Goal: Task Accomplishment & Management: Complete application form

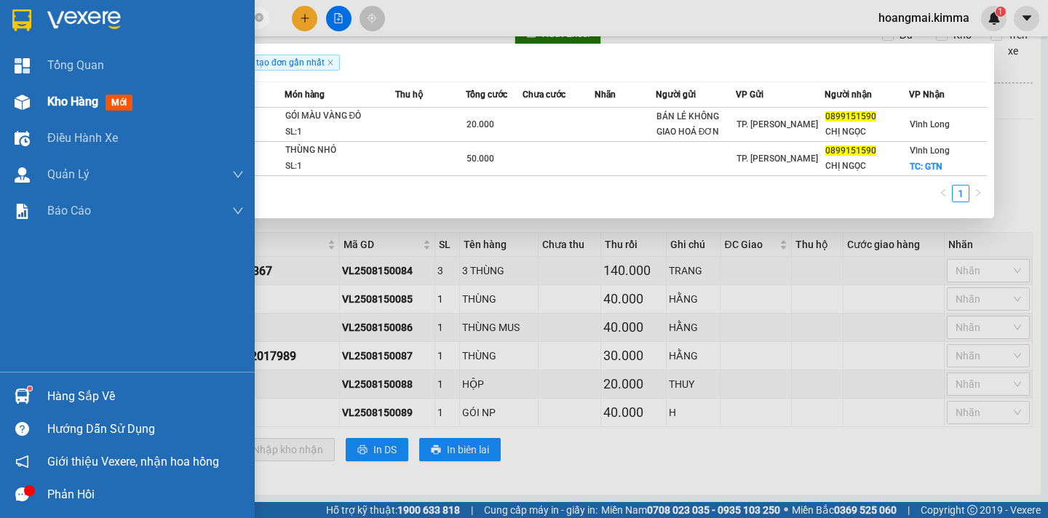
click at [43, 96] on div "Kho hàng mới" at bounding box center [127, 102] width 255 height 36
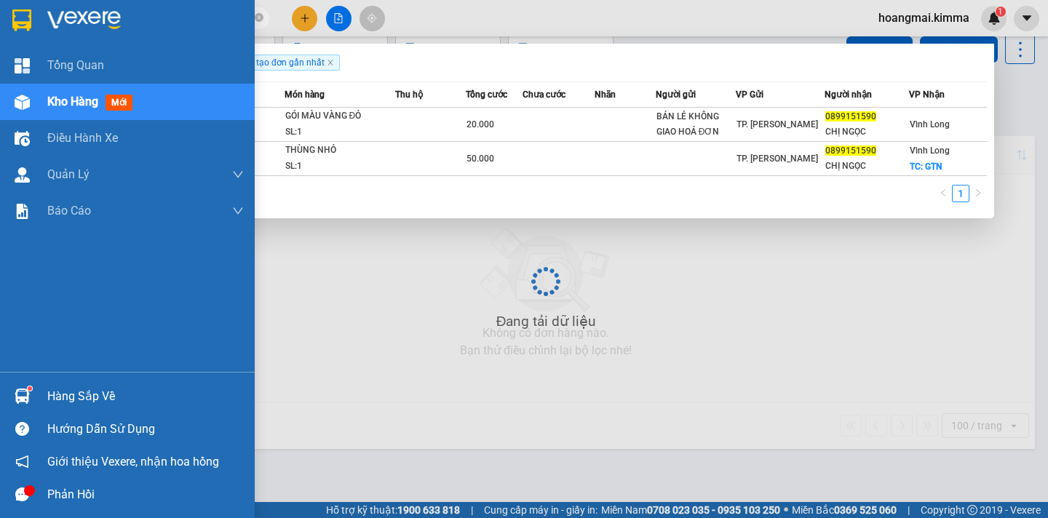
scroll to position [67, 0]
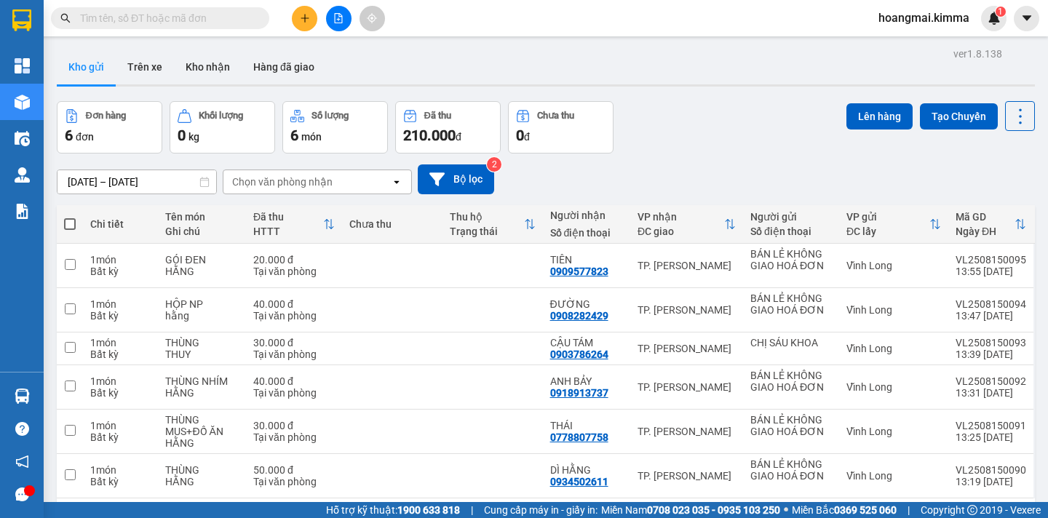
scroll to position [67, 0]
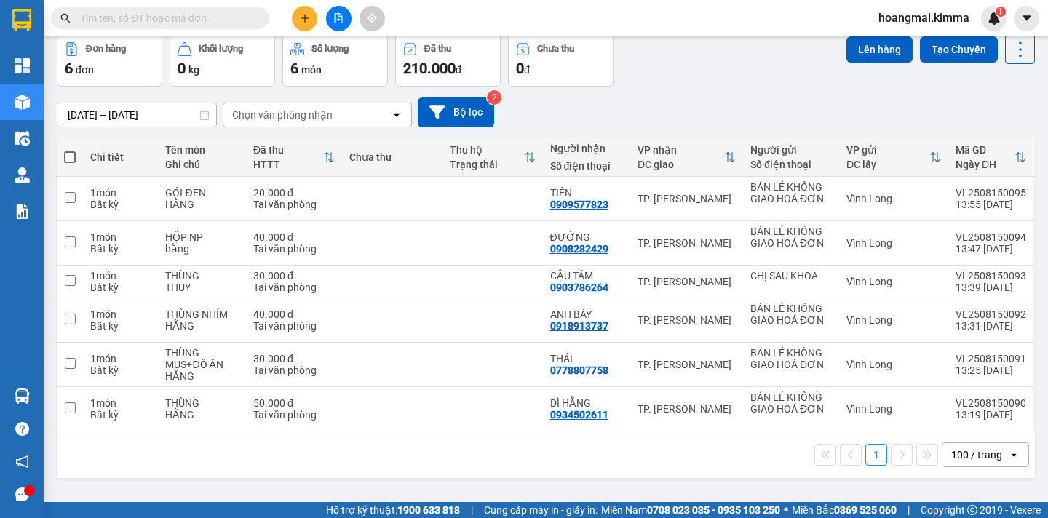
click at [71, 162] on span at bounding box center [70, 157] width 12 height 12
click at [70, 150] on input "checkbox" at bounding box center [70, 150] width 0 height 0
checkbox input "true"
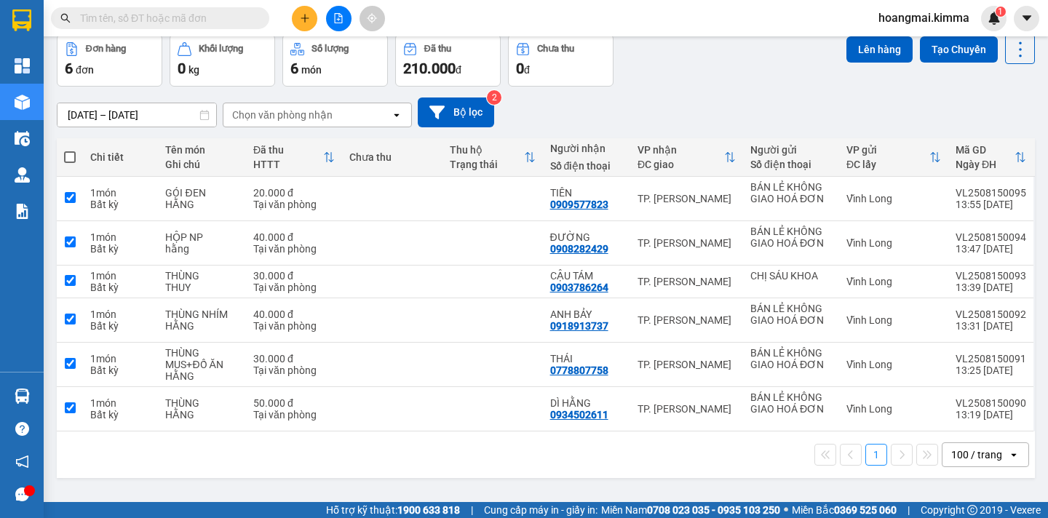
checkbox input "true"
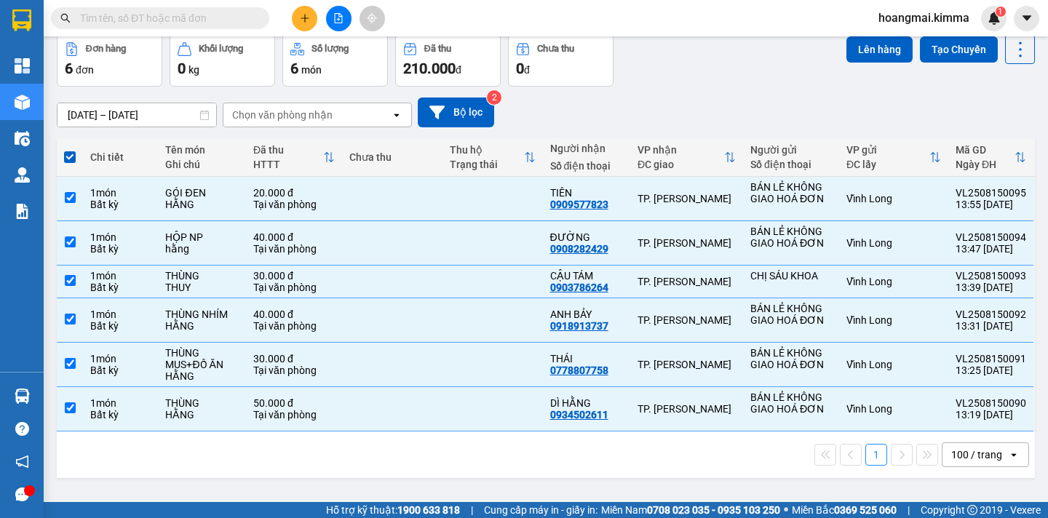
scroll to position [0, 0]
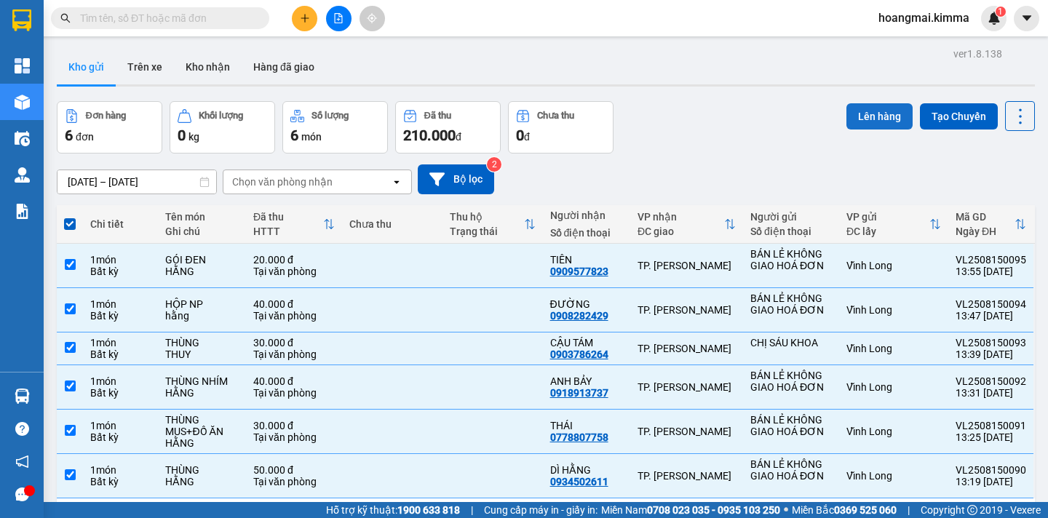
click at [870, 128] on button "Lên hàng" at bounding box center [879, 116] width 66 height 26
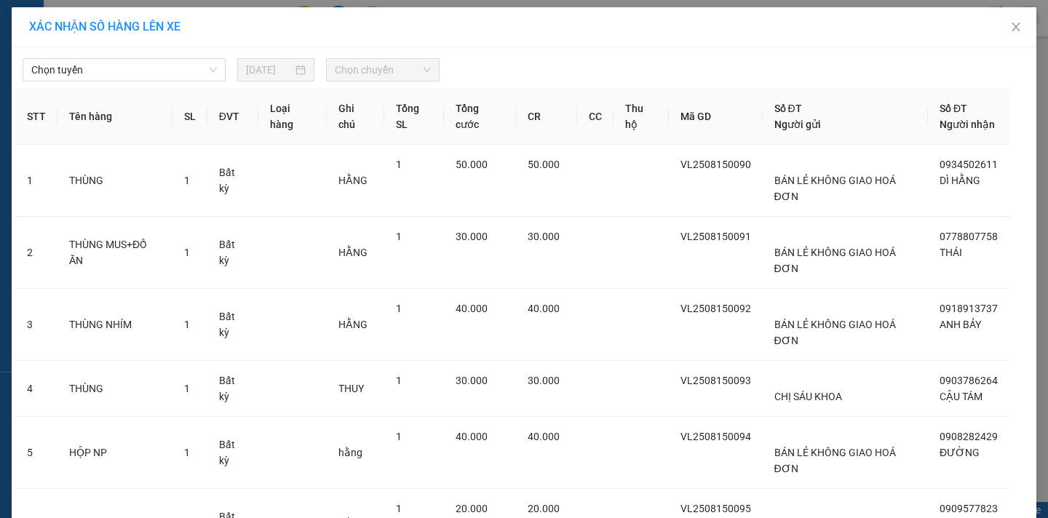
click at [84, 79] on span "Chọn tuyến" at bounding box center [124, 70] width 186 height 22
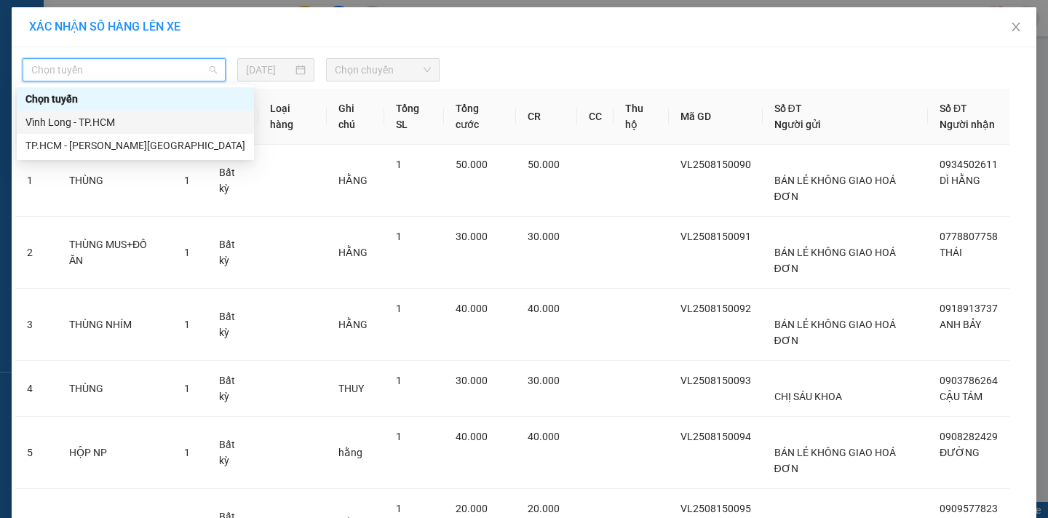
click at [67, 119] on div "Vĩnh Long - TP.HCM" at bounding box center [135, 122] width 220 height 16
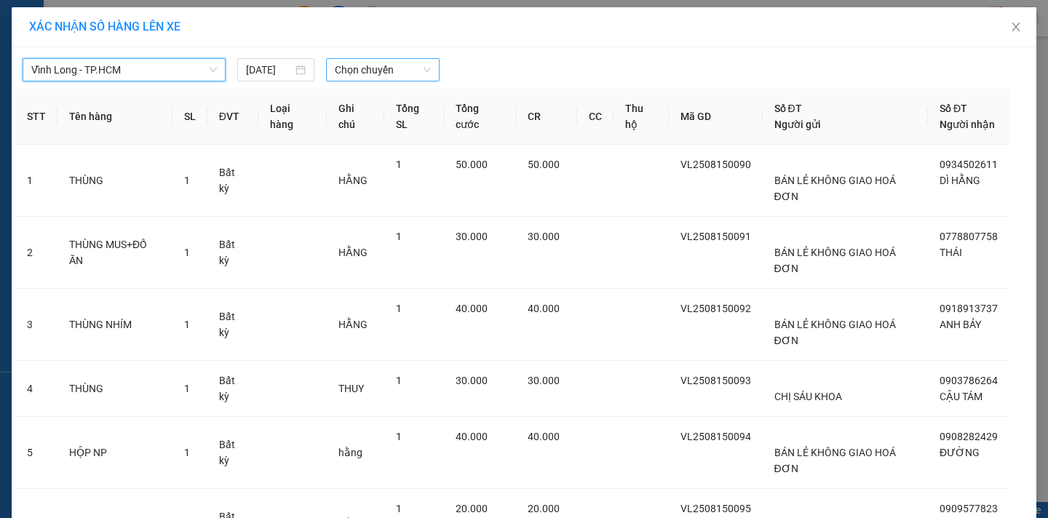
click at [341, 69] on span "Chọn chuyến" at bounding box center [383, 70] width 96 height 22
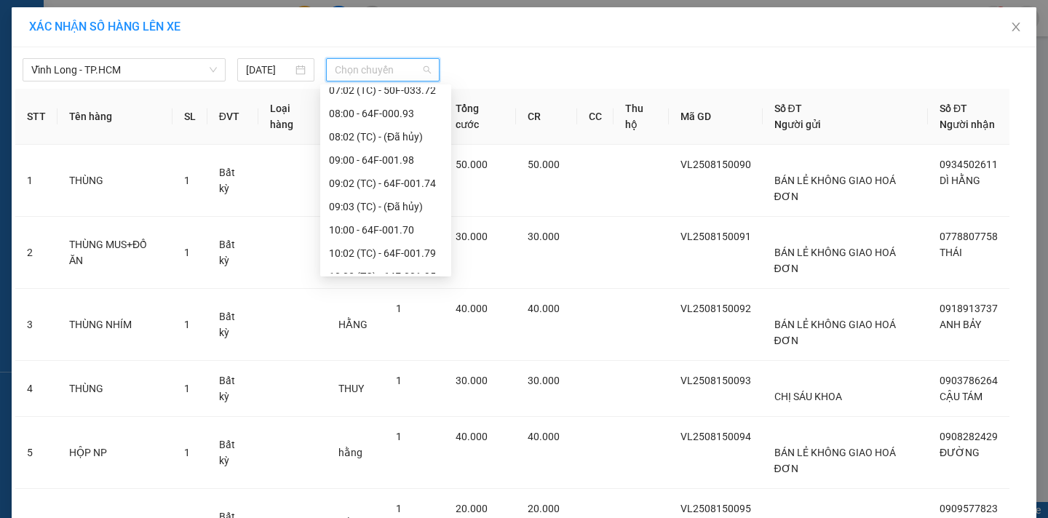
scroll to position [364, 0]
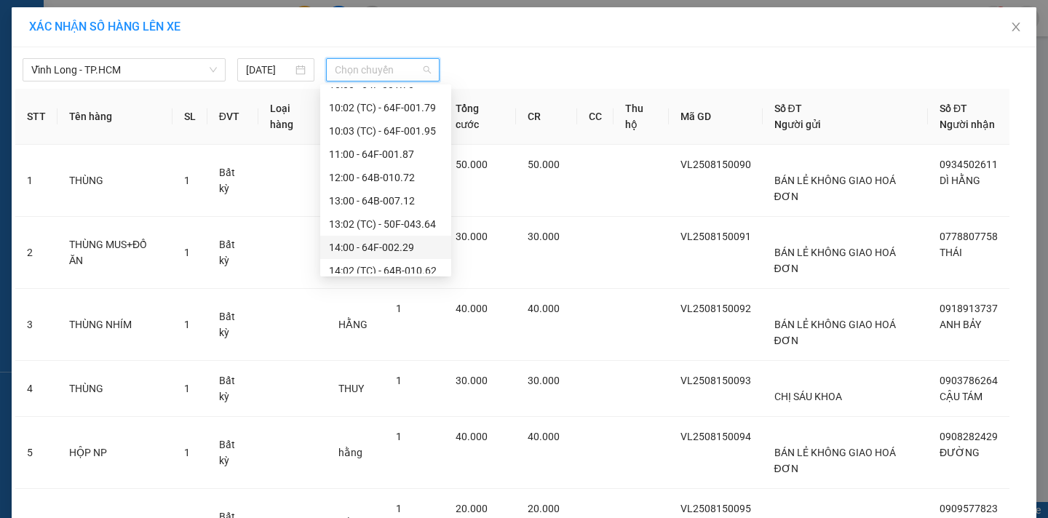
click at [398, 244] on div "14:00 - 64F-002.29" at bounding box center [386, 247] width 114 height 16
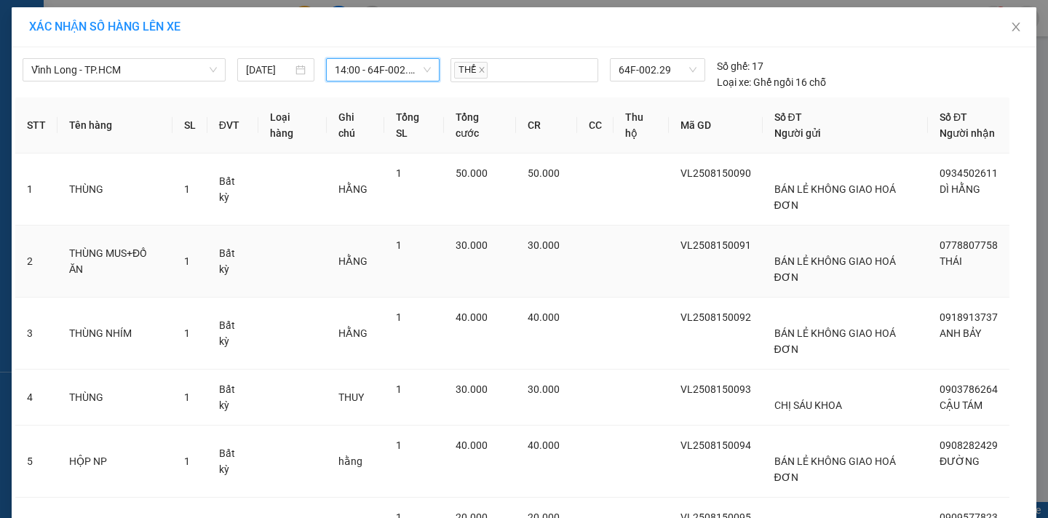
scroll to position [78, 0]
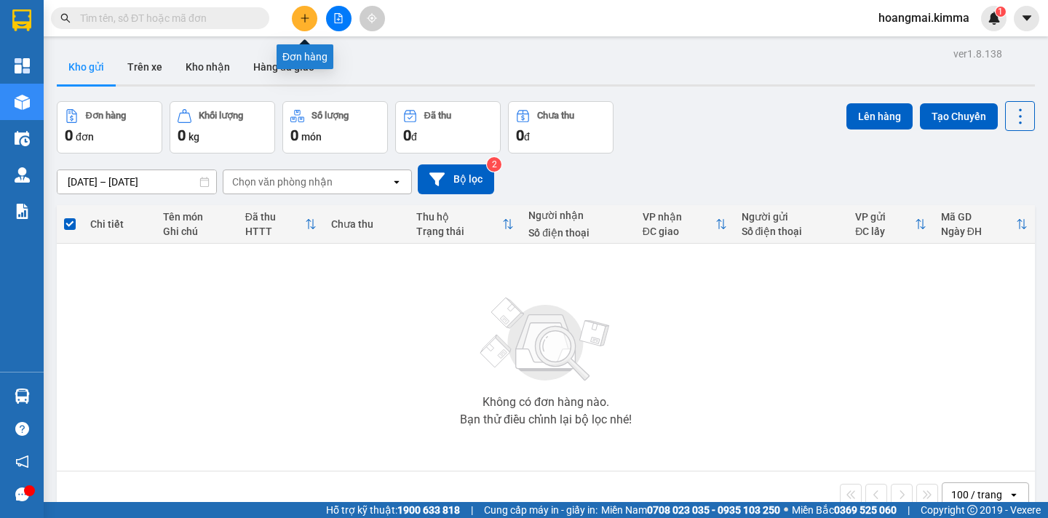
click at [306, 23] on icon "plus" at bounding box center [305, 18] width 10 height 10
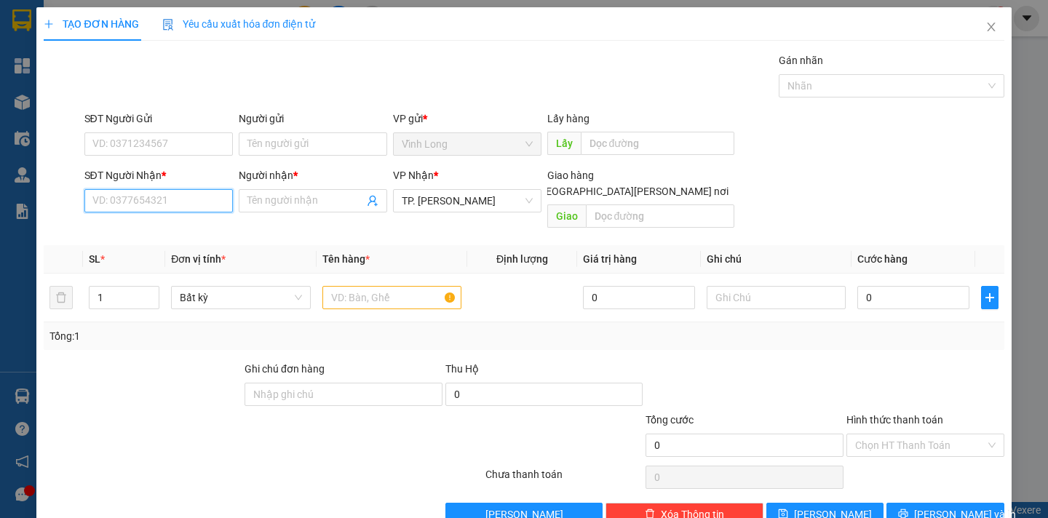
click at [98, 200] on input "SĐT Người Nhận *" at bounding box center [158, 200] width 148 height 23
type input "0918205182"
click at [201, 229] on div "0918205182 - THẦY QUANG" at bounding box center [156, 230] width 129 height 16
type input "THẦY QUANG"
type input "TX GIAO"
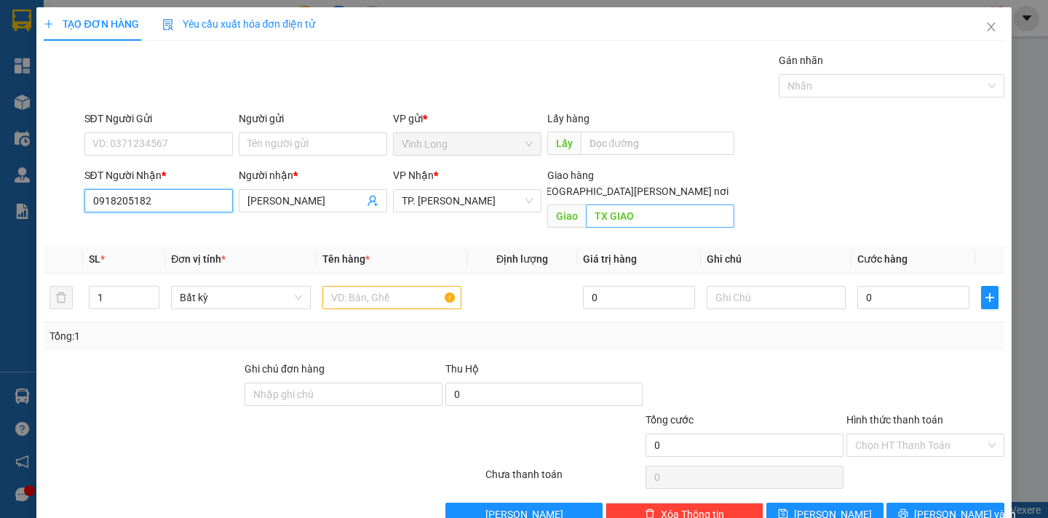
type input "0918205182"
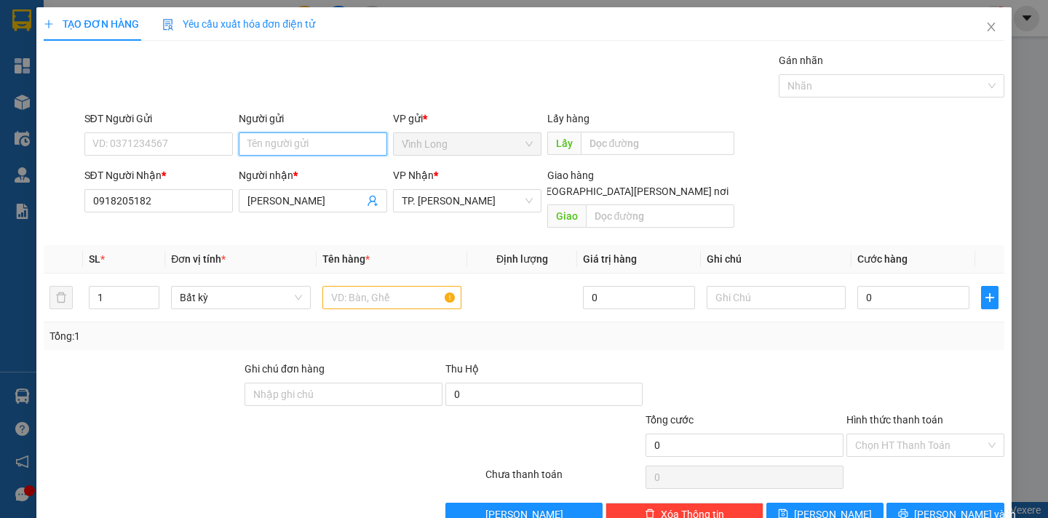
click at [277, 138] on input "Người gửi" at bounding box center [313, 143] width 148 height 23
type input "BÁN"
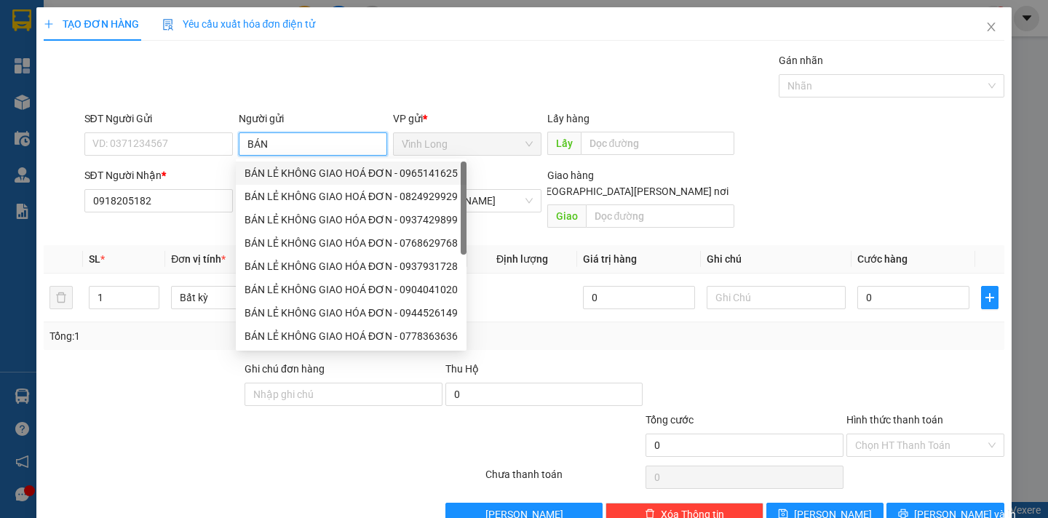
click at [299, 174] on div "BÁN LẺ KHÔNG GIAO HOÁ ĐƠN - 0965141625" at bounding box center [350, 173] width 213 height 16
type input "0965141625"
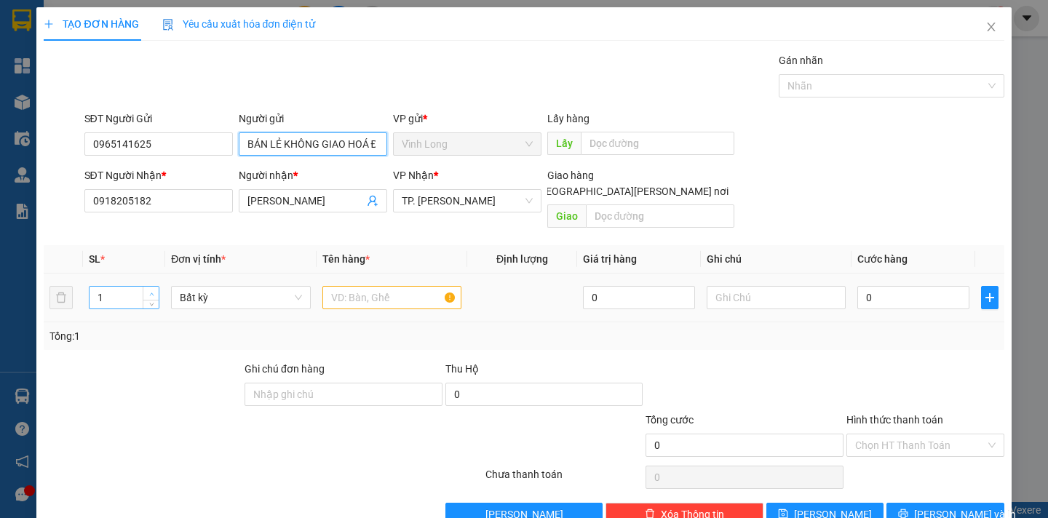
type input "BÁN LẺ KHÔNG GIAO HOÁ ĐƠN"
click at [151, 293] on icon "up" at bounding box center [151, 294] width 4 height 3
type input "2"
click at [344, 286] on input "text" at bounding box center [391, 297] width 139 height 23
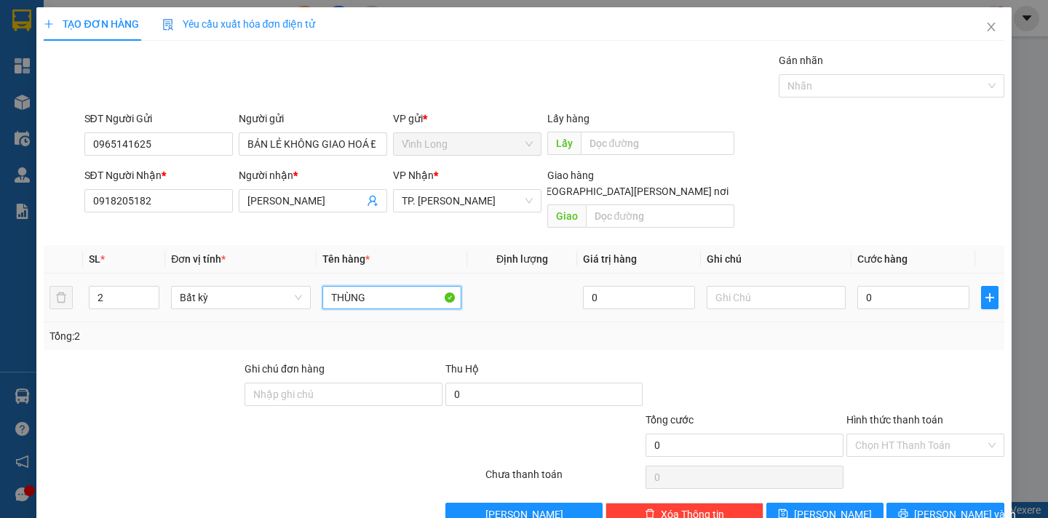
type input "THÙNG"
type input "DÂN"
type input "1"
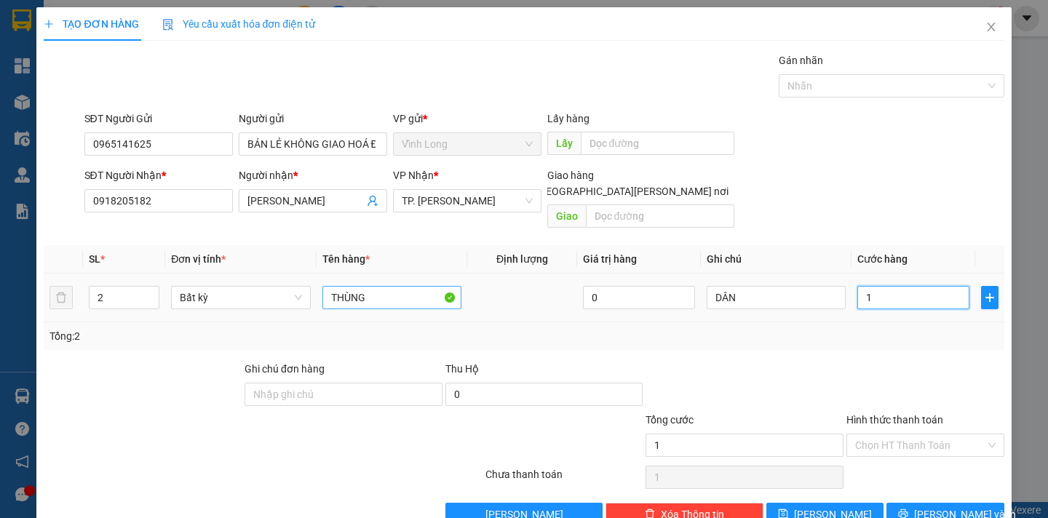
type input "13"
type input "130"
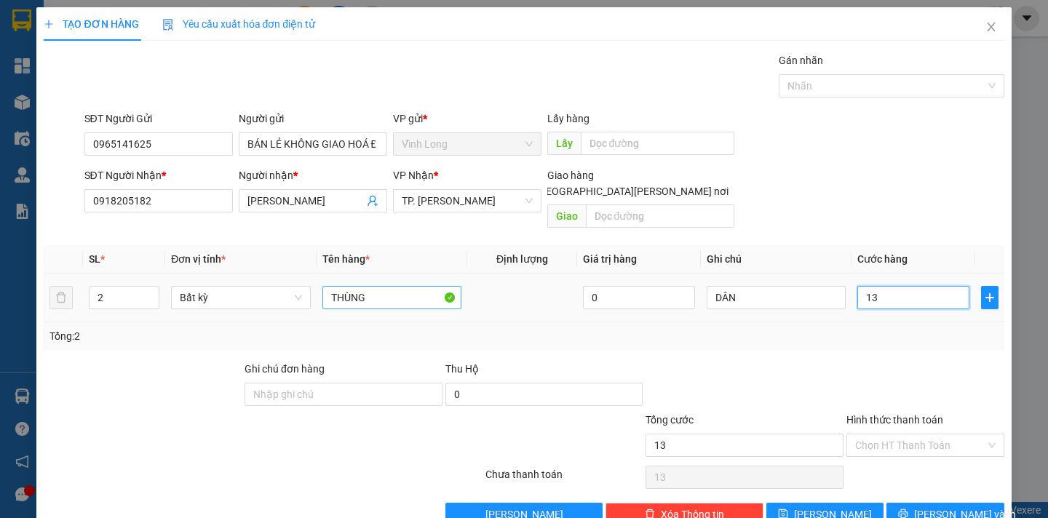
type input "130"
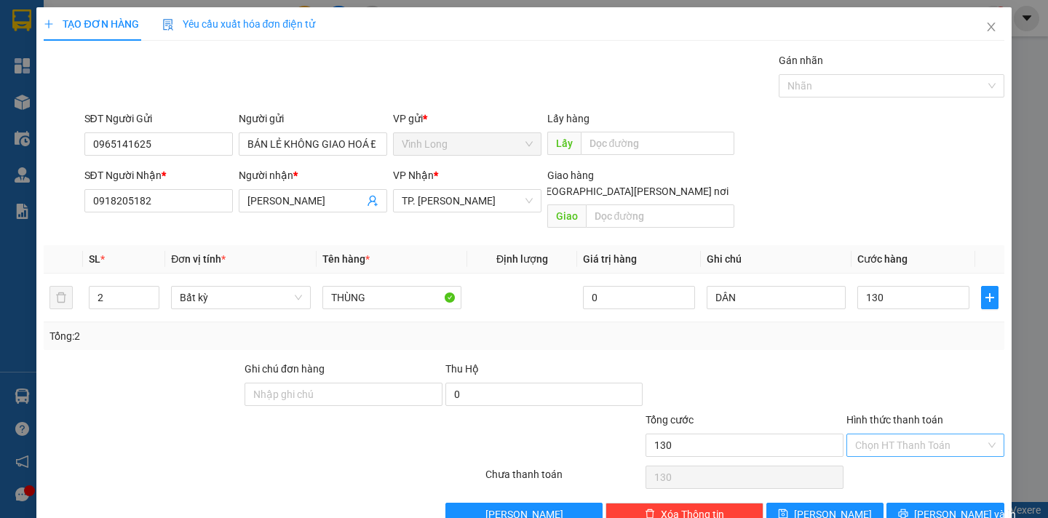
click at [904, 434] on input "Hình thức thanh toán" at bounding box center [920, 445] width 130 height 22
type input "130.000"
click at [900, 460] on div "Tại văn phòng" at bounding box center [915, 458] width 138 height 16
type input "0"
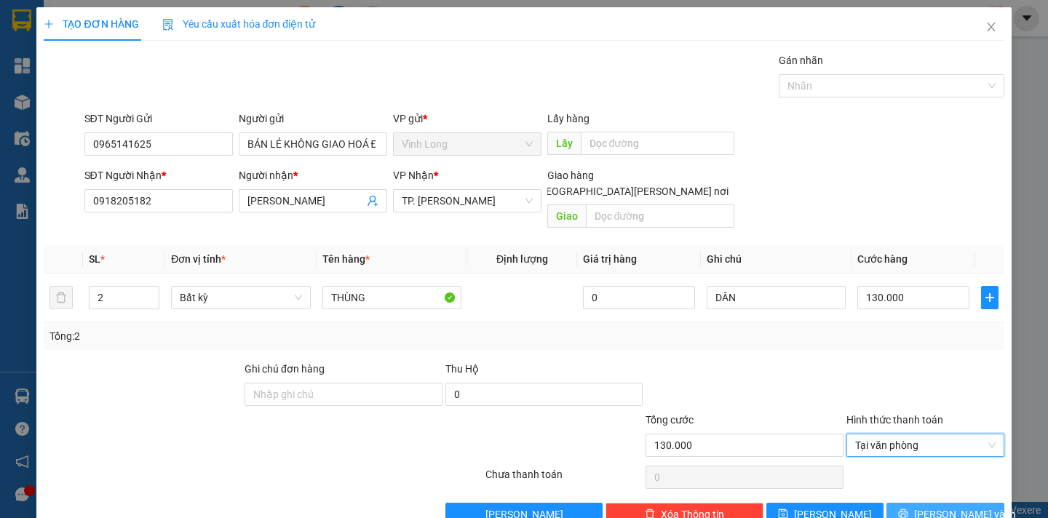
click at [934, 506] on span "Lưu và In" at bounding box center [965, 514] width 102 height 16
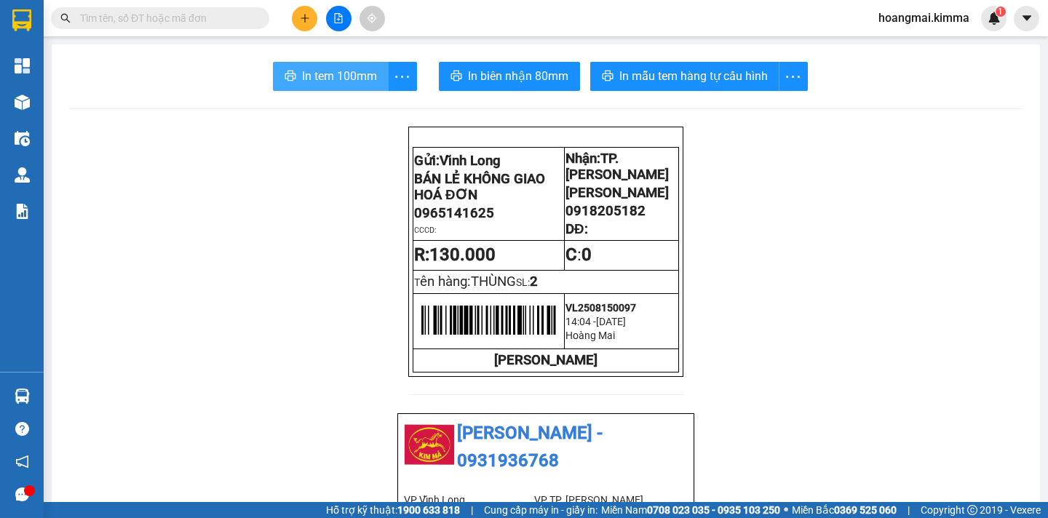
click at [349, 74] on span "In tem 100mm" at bounding box center [339, 76] width 75 height 18
click at [336, 20] on icon "file-add" at bounding box center [338, 18] width 10 height 10
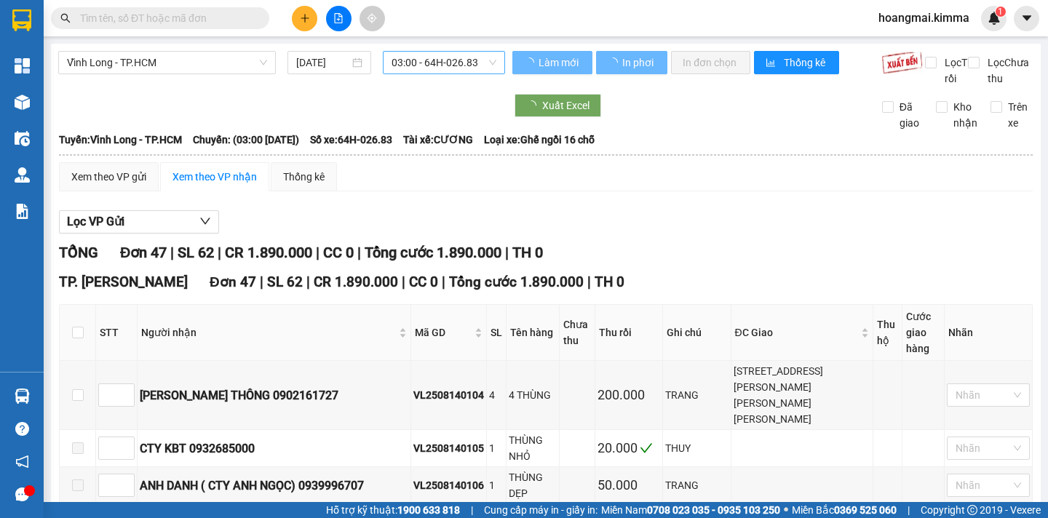
click at [411, 70] on span "03:00 - 64H-026.83" at bounding box center [443, 63] width 105 height 22
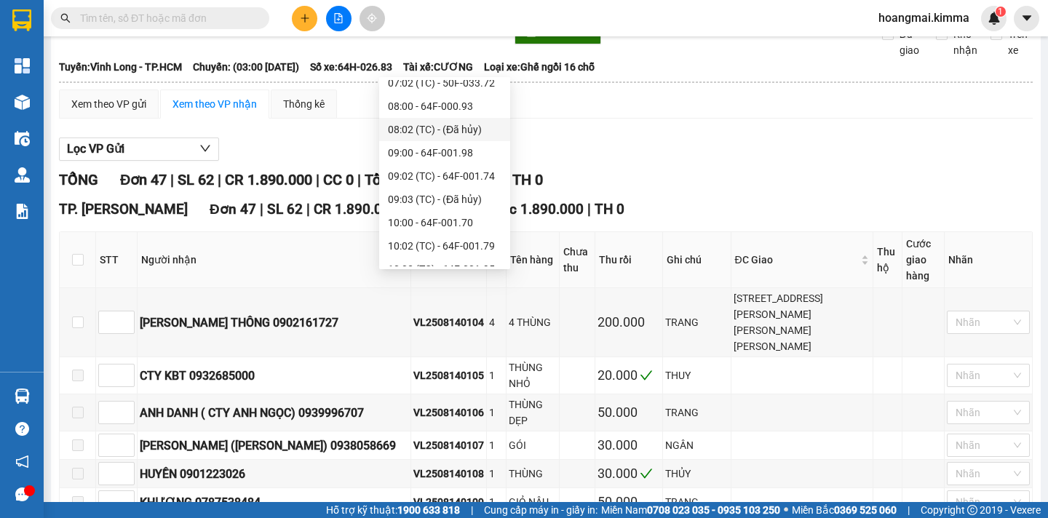
scroll to position [364, 0]
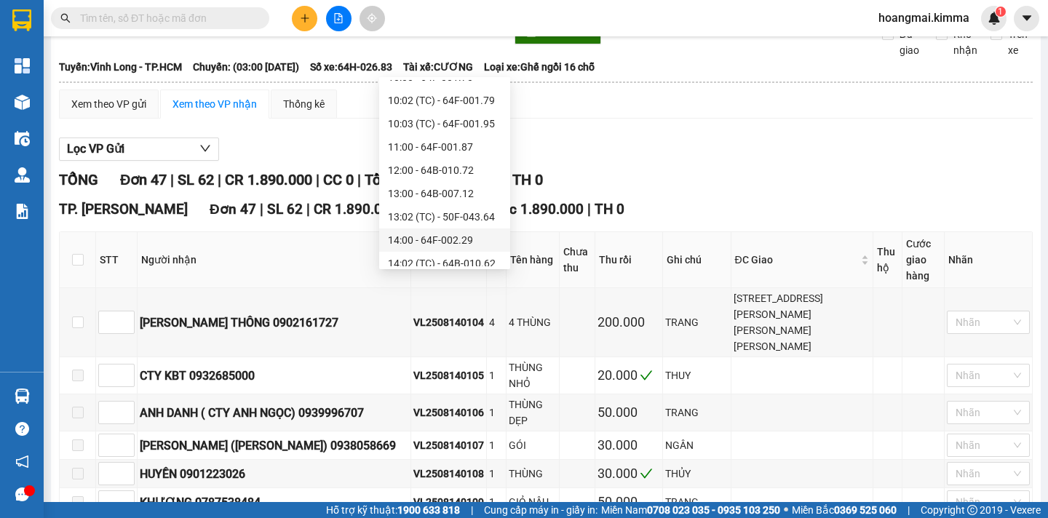
click at [444, 235] on div "14:00 - 64F-002.29" at bounding box center [445, 240] width 114 height 16
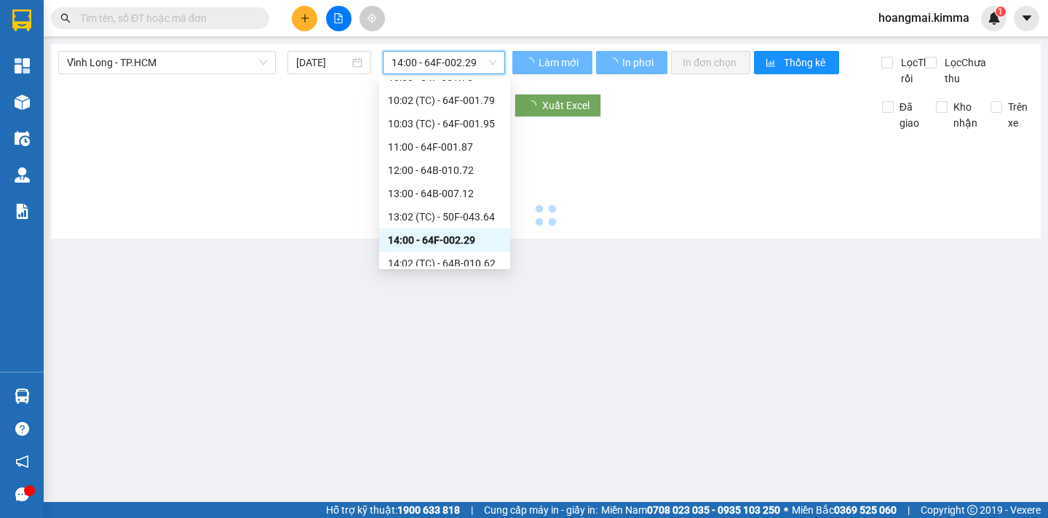
scroll to position [0, 0]
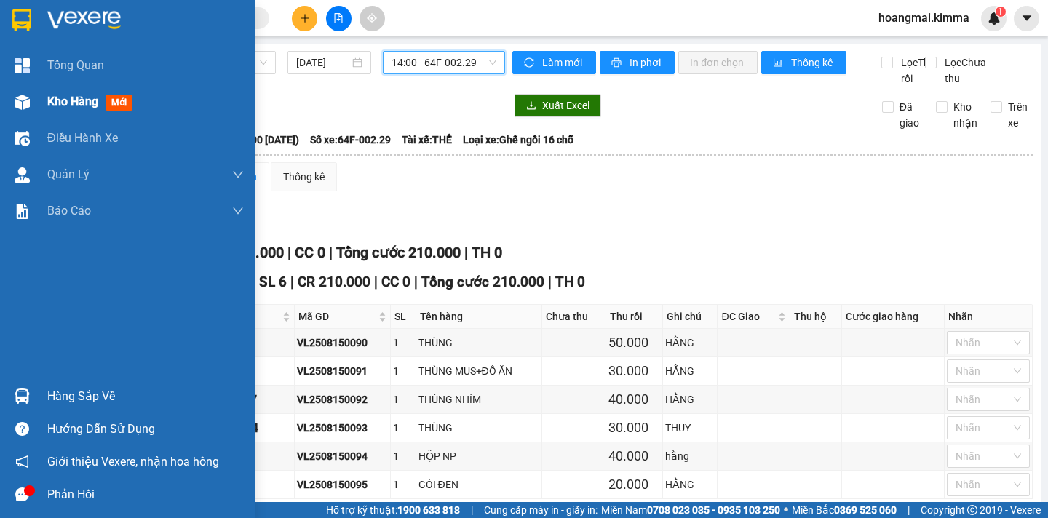
click at [95, 98] on span "Kho hàng" at bounding box center [72, 102] width 51 height 14
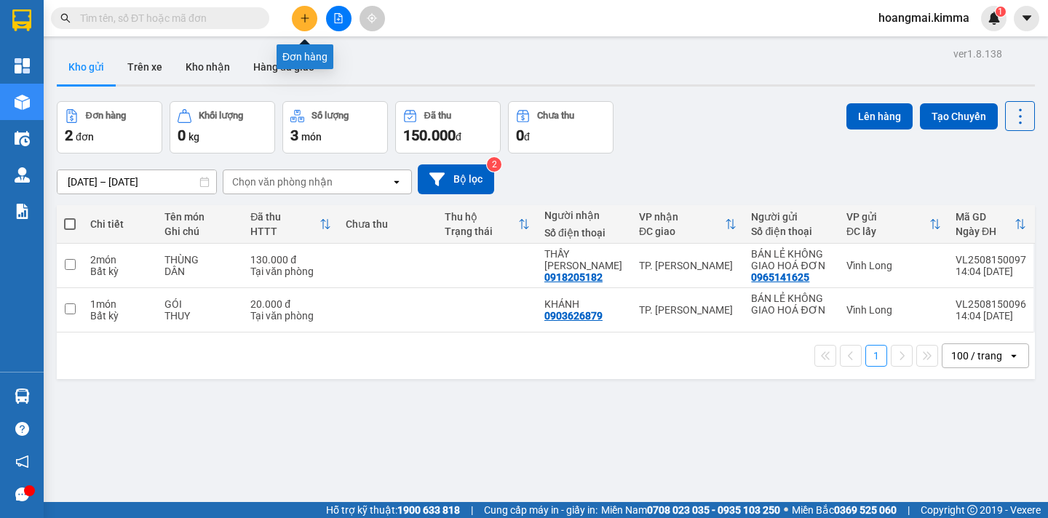
click at [309, 20] on icon "plus" at bounding box center [305, 18] width 10 height 10
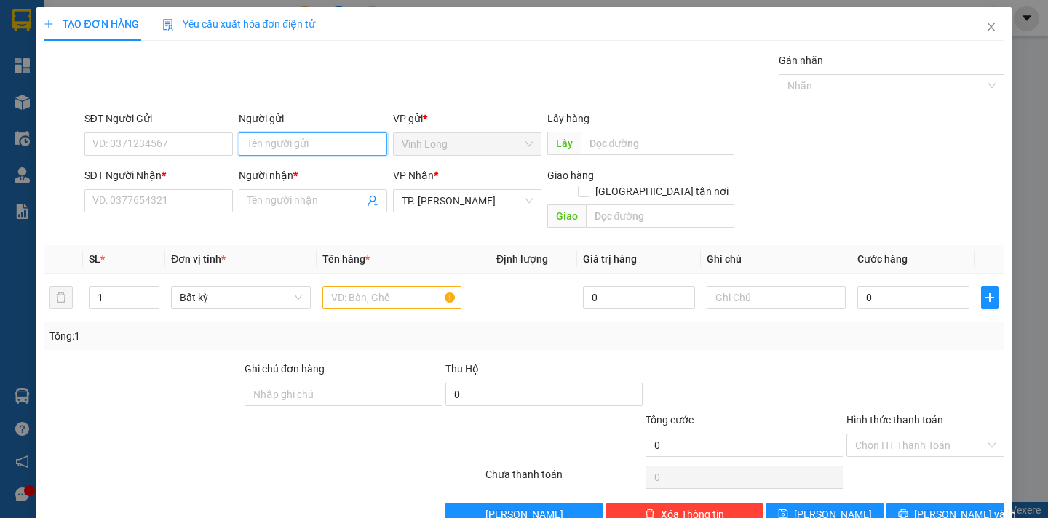
click at [268, 143] on input "Người gửi" at bounding box center [313, 143] width 148 height 23
type input "BÁN"
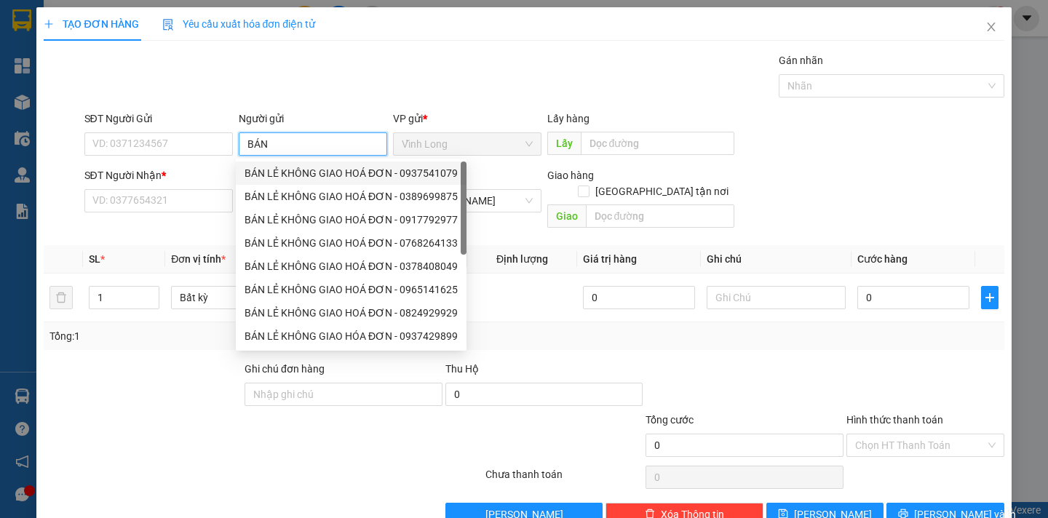
click at [304, 166] on div "BÁN LẺ KHÔNG GIAO HOÁ ĐƠN - 0937541079" at bounding box center [350, 173] width 213 height 16
type input "0937541079"
type input "BÁN LẺ KHÔNG GIAO HOÁ ĐƠN"
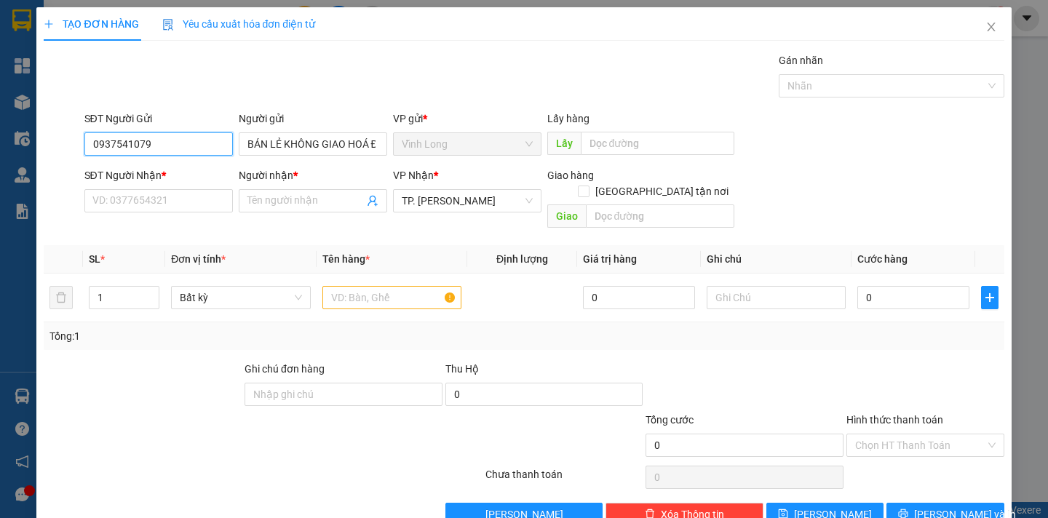
drag, startPoint x: 176, startPoint y: 139, endPoint x: 0, endPoint y: 183, distance: 181.4
click at [0, 183] on div "TẠO ĐƠN HÀNG Yêu cầu xuất hóa đơn điện tử Transit Pickup Surcharge Ids Transit …" at bounding box center [524, 259] width 1048 height 518
click at [102, 207] on input "SĐT Người Nhận *" at bounding box center [158, 200] width 148 height 23
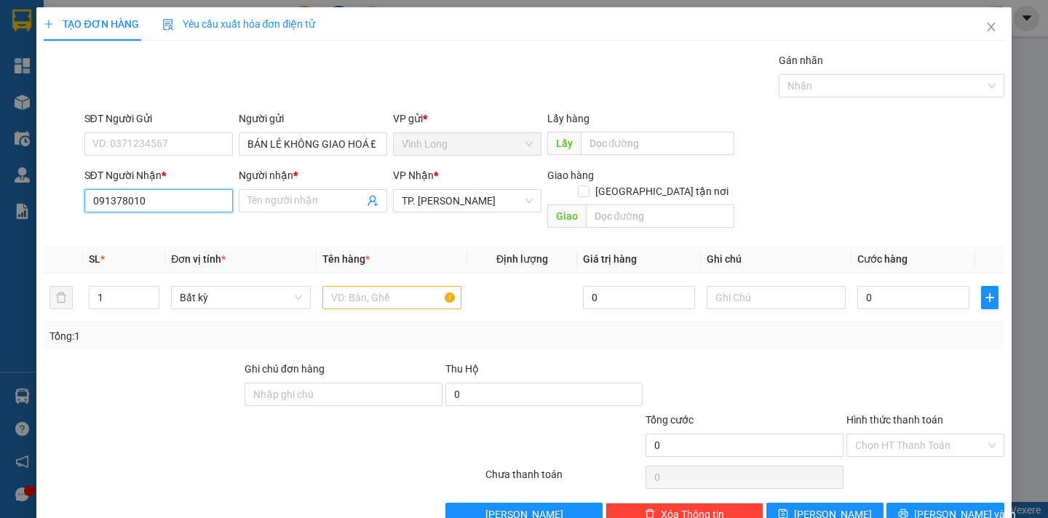
type input "0913780102"
click at [204, 234] on div "0913780102 - ANH MĨNH" at bounding box center [156, 230] width 129 height 16
type input "ANH MĨNH"
type input "0913780102"
click at [363, 274] on td at bounding box center [392, 298] width 151 height 49
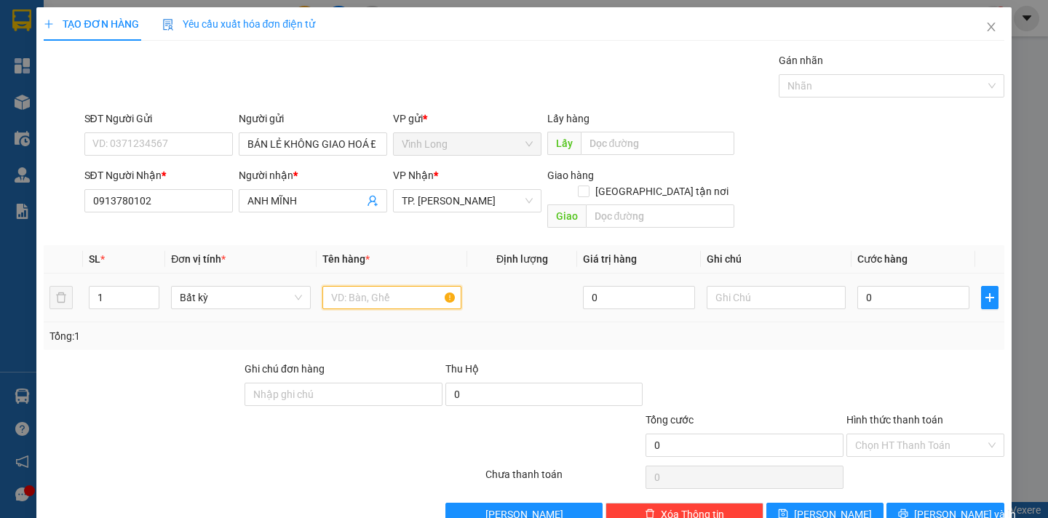
click at [359, 286] on input "text" at bounding box center [391, 297] width 139 height 23
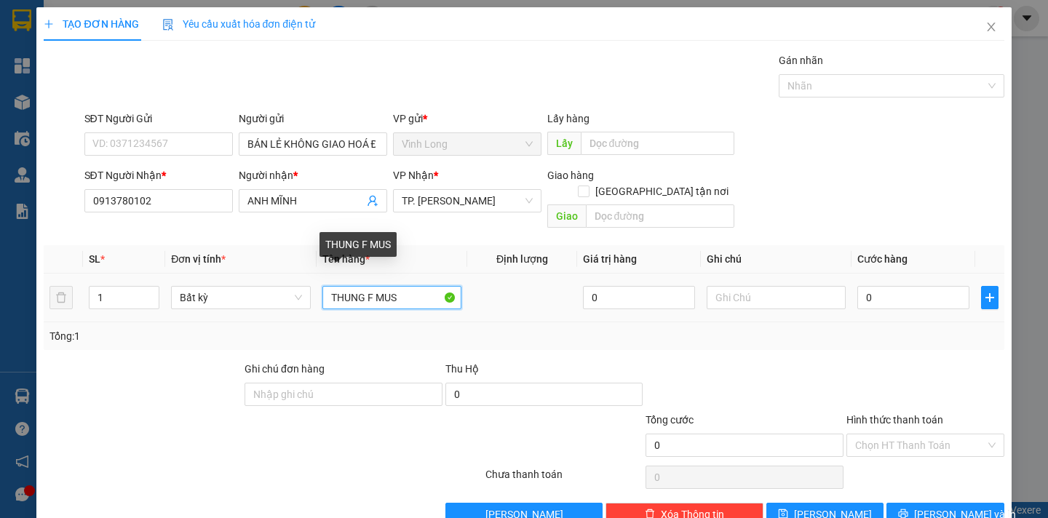
drag, startPoint x: 370, startPoint y: 279, endPoint x: 325, endPoint y: 289, distance: 46.1
click at [325, 289] on input "THUNG F MUS" at bounding box center [391, 297] width 139 height 23
type input "THÙNG MUS"
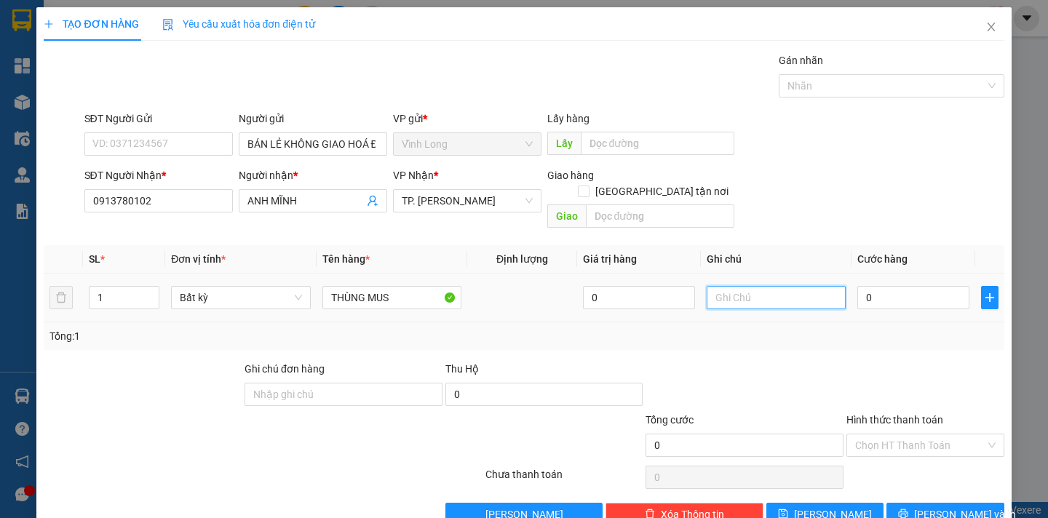
click at [727, 286] on input "text" at bounding box center [776, 297] width 139 height 23
type input "DÂN"
type input "3"
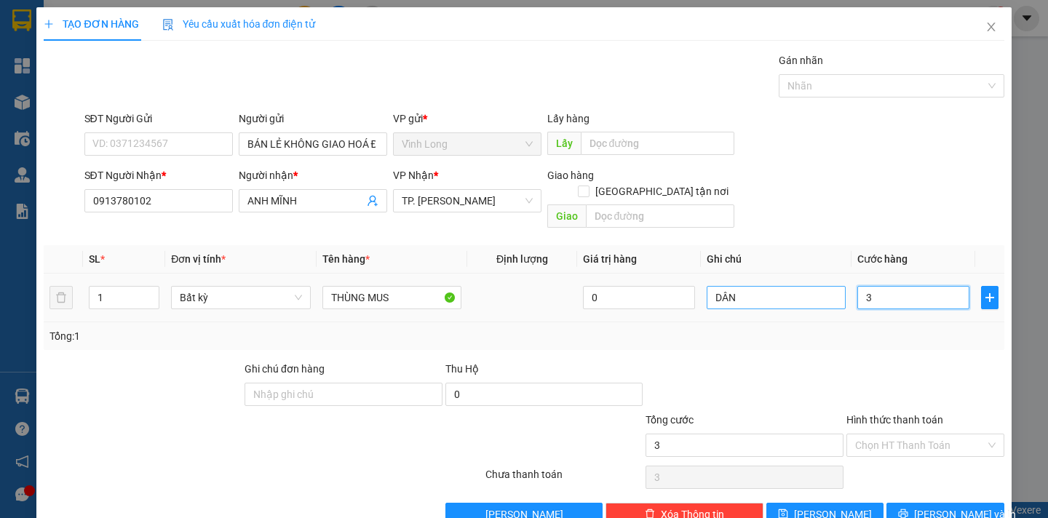
type input "30"
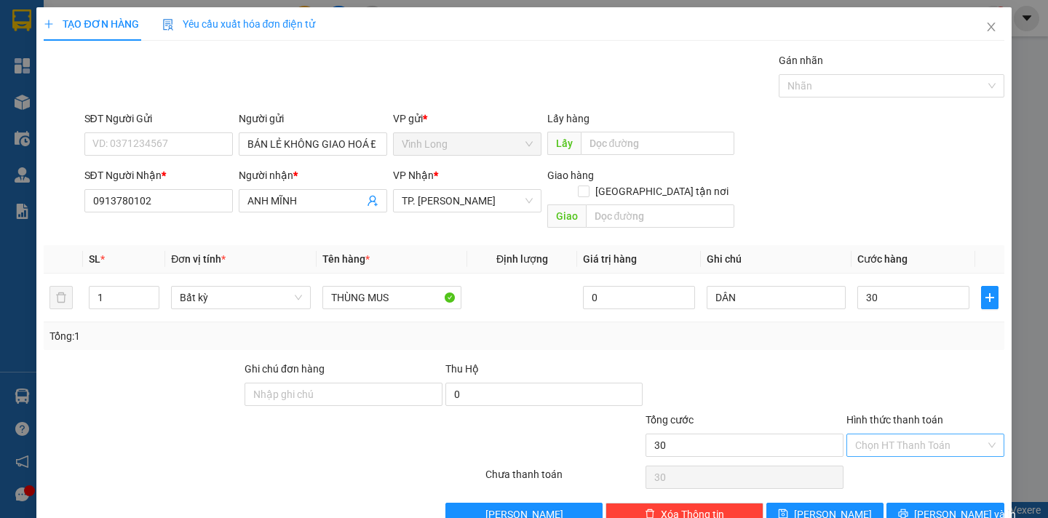
type input "30.000"
click at [887, 434] on input "Hình thức thanh toán" at bounding box center [920, 445] width 130 height 22
click at [886, 453] on div "Tại văn phòng" at bounding box center [915, 458] width 138 height 16
type input "0"
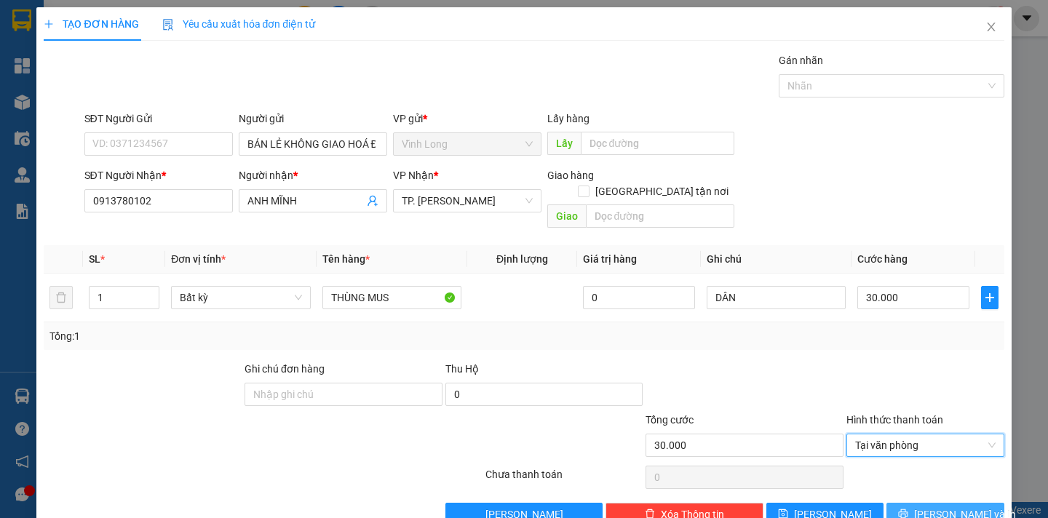
click at [937, 506] on span "Lưu và In" at bounding box center [965, 514] width 102 height 16
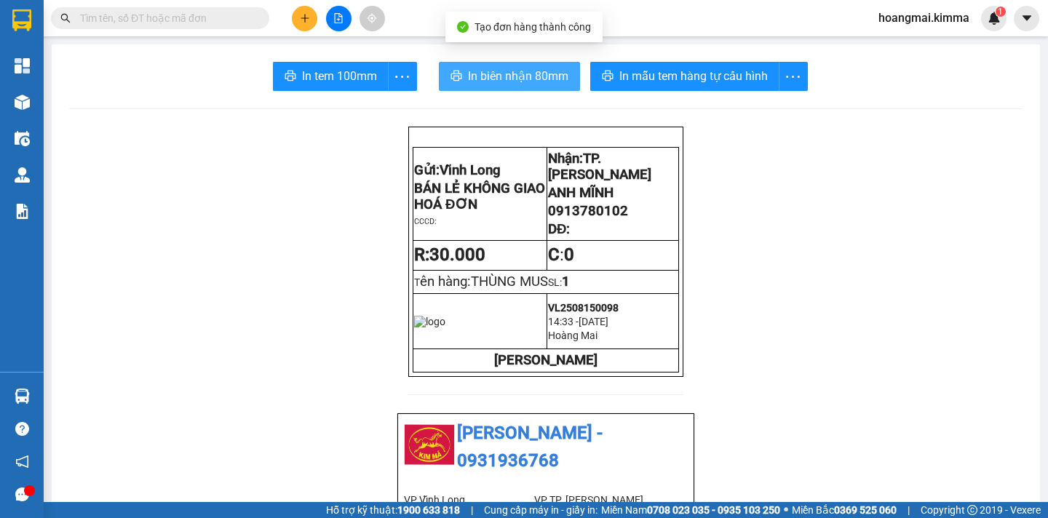
click at [476, 79] on span "In biên nhận 80mm" at bounding box center [518, 76] width 100 height 18
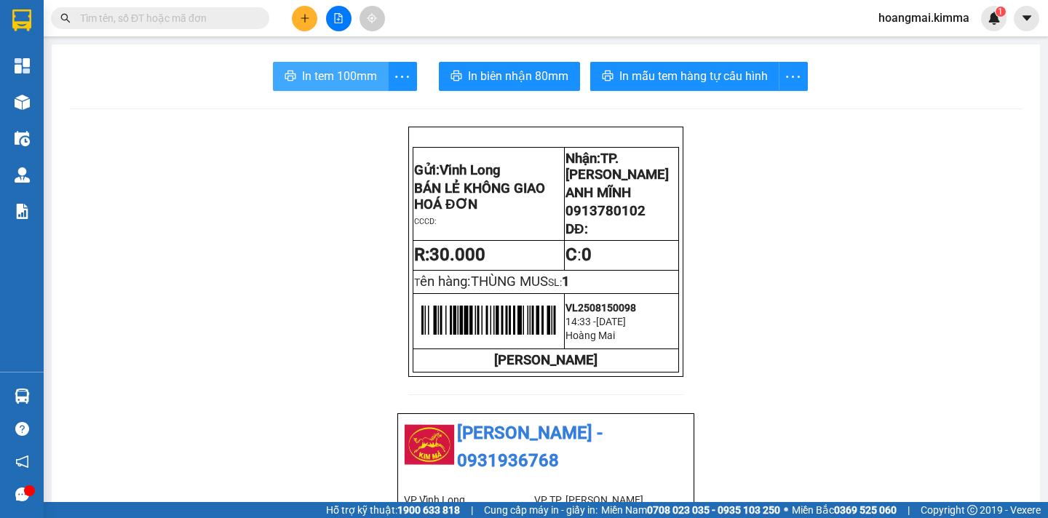
click at [326, 79] on span "In tem 100mm" at bounding box center [339, 76] width 75 height 18
click at [300, 22] on icon "plus" at bounding box center [305, 18] width 10 height 10
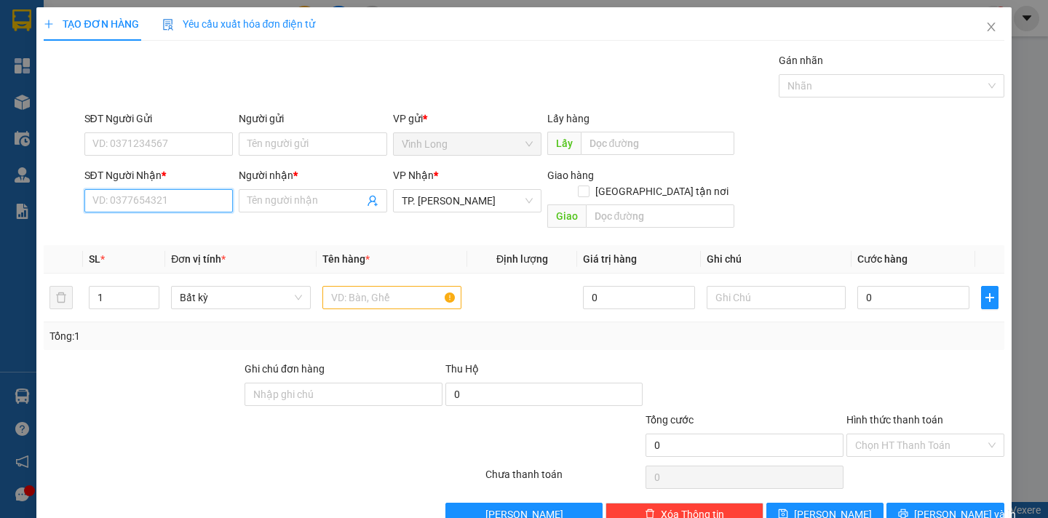
drag, startPoint x: 111, startPoint y: 199, endPoint x: 0, endPoint y: 253, distance: 123.7
click at [108, 199] on input "SĐT Người Nhận *" at bounding box center [158, 200] width 148 height 23
type input "0848120406"
click at [280, 206] on input "Người nhận *" at bounding box center [305, 201] width 116 height 16
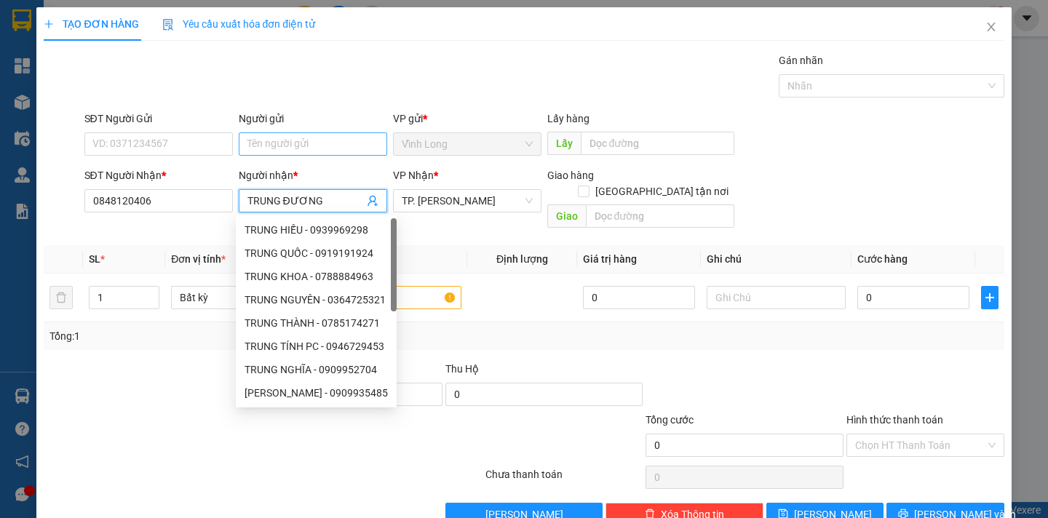
type input "TRUNG ĐƯƠNG"
click at [281, 142] on input "Người gửi" at bounding box center [313, 143] width 148 height 23
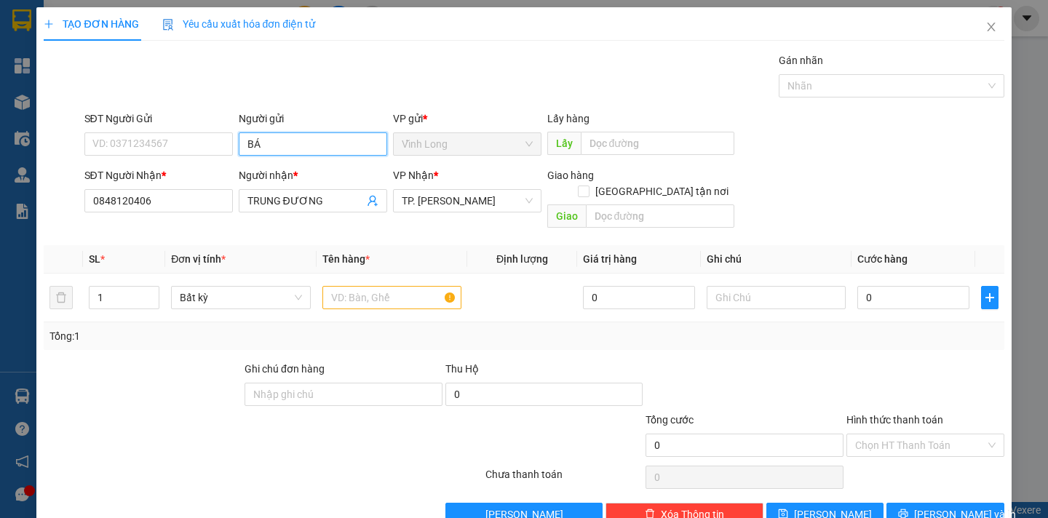
type input "BÁN"
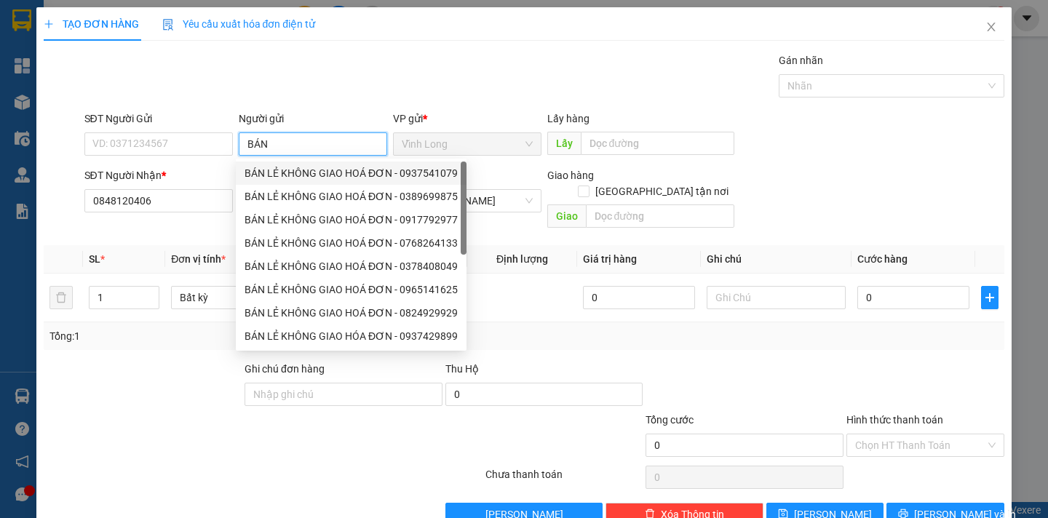
click at [288, 180] on div "BÁN LẺ KHÔNG GIAO HOÁ ĐƠN - 0937541079" at bounding box center [350, 173] width 213 height 16
type input "0937541079"
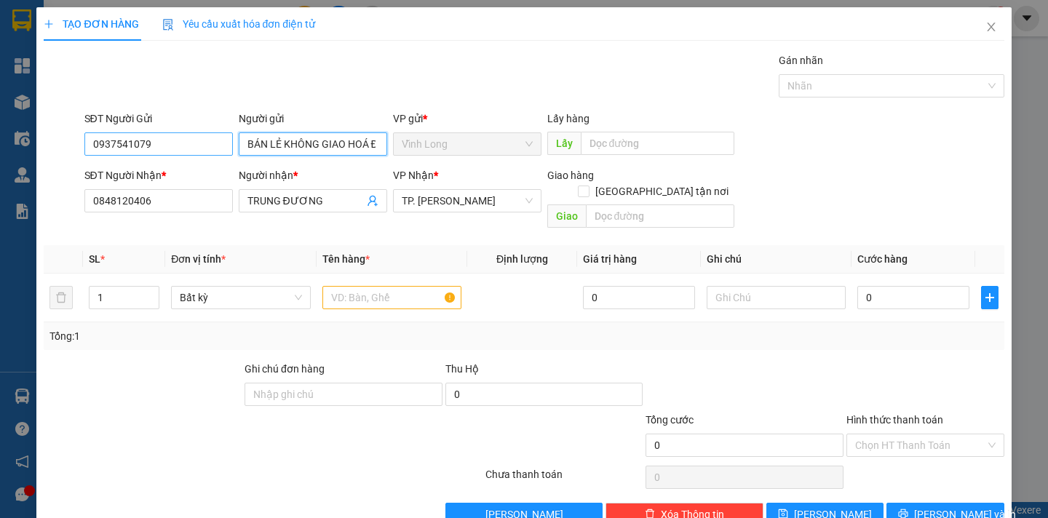
type input "BÁN LẺ KHÔNG GIAO HOÁ ĐƠN"
drag, startPoint x: 172, startPoint y: 148, endPoint x: 1, endPoint y: 197, distance: 178.0
click at [1, 197] on div "TẠO ĐƠN HÀNG Yêu cầu xuất hóa đơn điện tử Transit Pickup Surcharge Ids Transit …" at bounding box center [524, 259] width 1048 height 518
click at [367, 286] on input "text" at bounding box center [391, 297] width 139 height 23
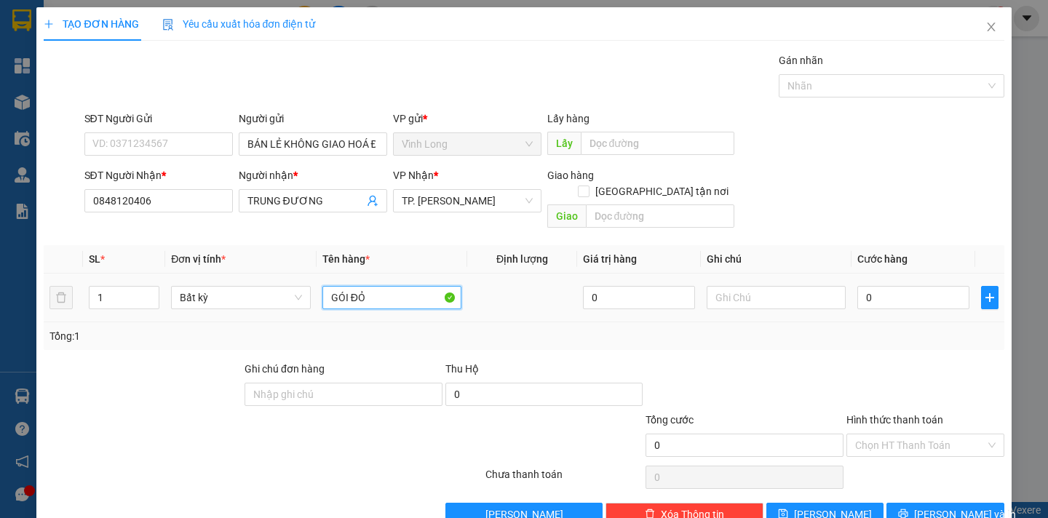
type input "GÓI ĐỎ"
type input "DÂN"
type input "3"
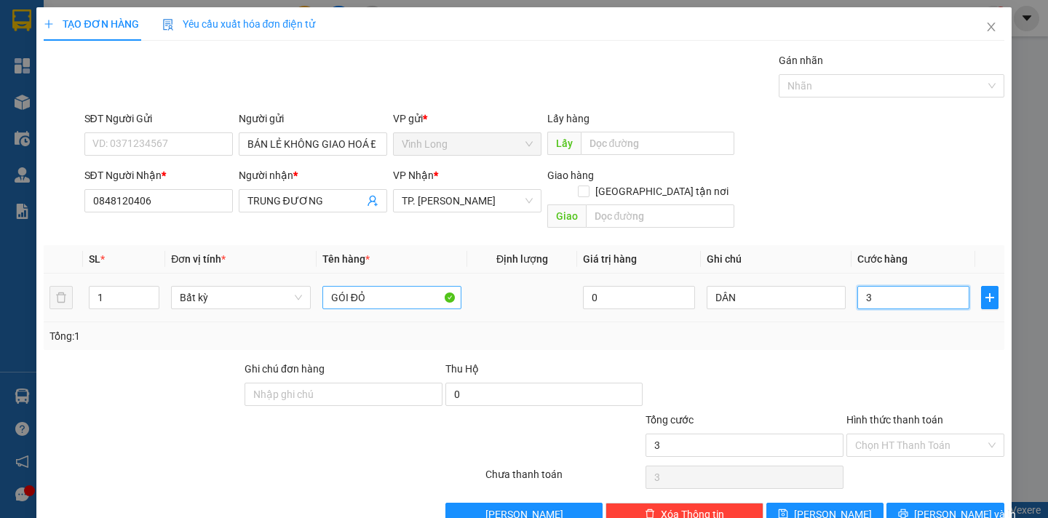
type input "30"
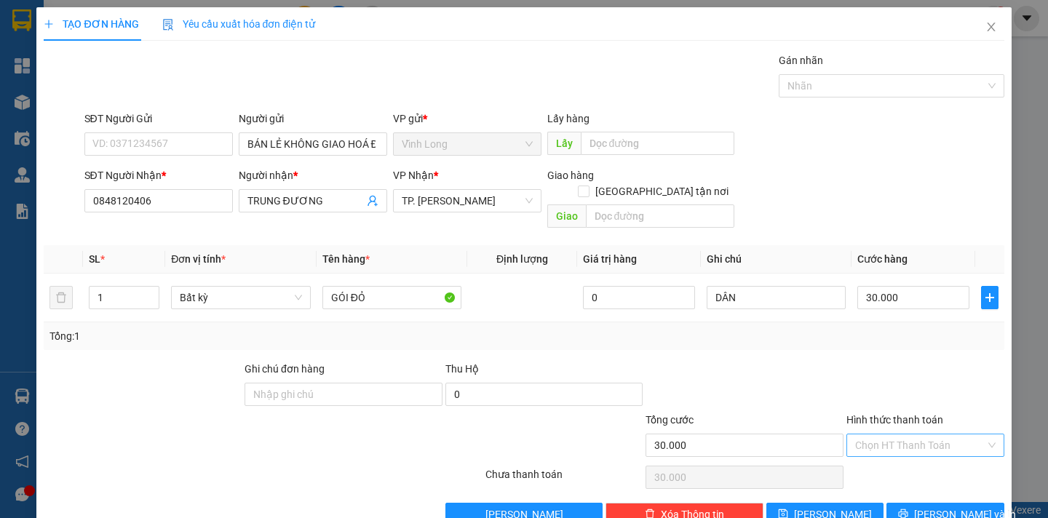
click at [915, 434] on input "Hình thức thanh toán" at bounding box center [920, 445] width 130 height 22
click at [903, 466] on div "Tại văn phòng" at bounding box center [915, 458] width 138 height 16
click at [904, 434] on span "Tại văn phòng" at bounding box center [925, 445] width 140 height 22
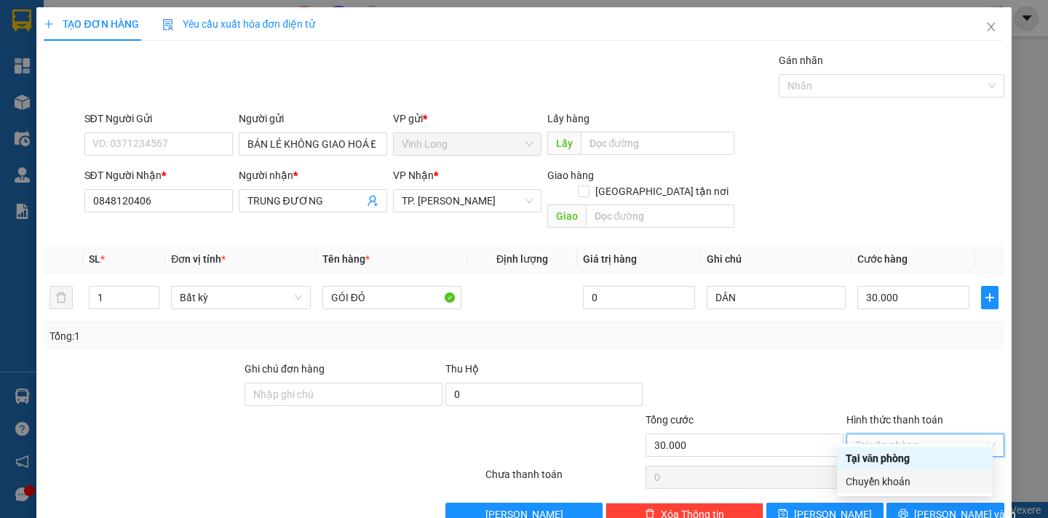
click at [893, 485] on div "Chuyển khoản" at bounding box center [915, 482] width 138 height 16
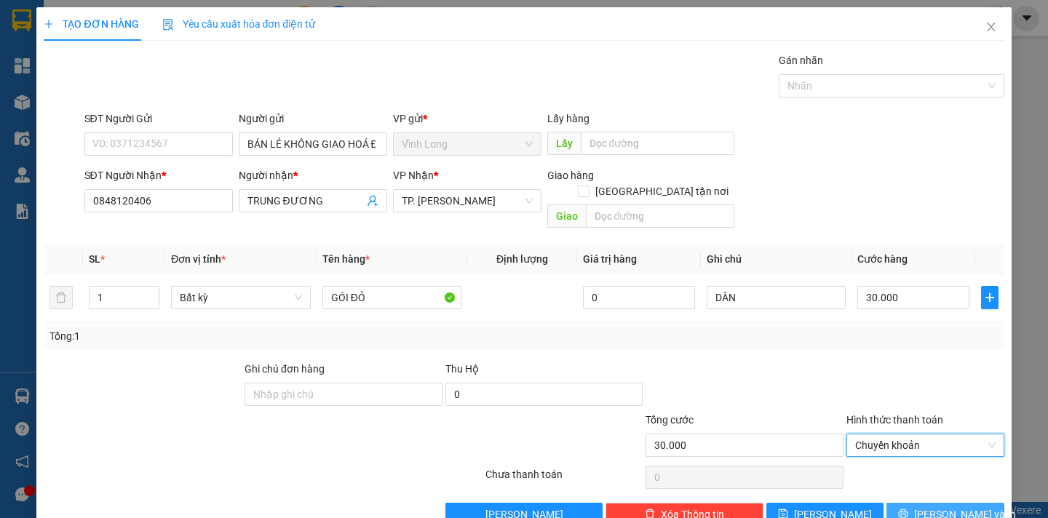
click at [930, 506] on span "Lưu và In" at bounding box center [965, 514] width 102 height 16
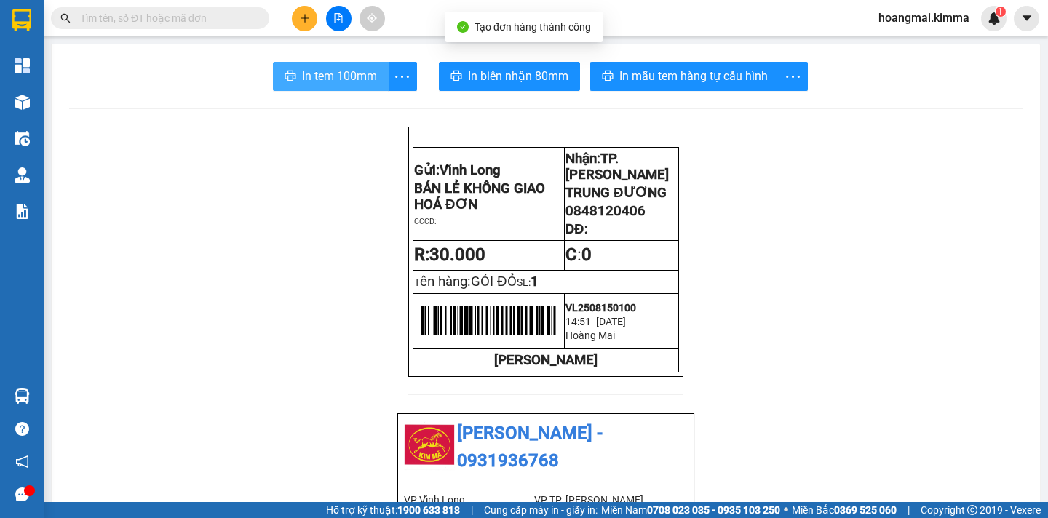
click at [309, 73] on span "In tem 100mm" at bounding box center [339, 76] width 75 height 18
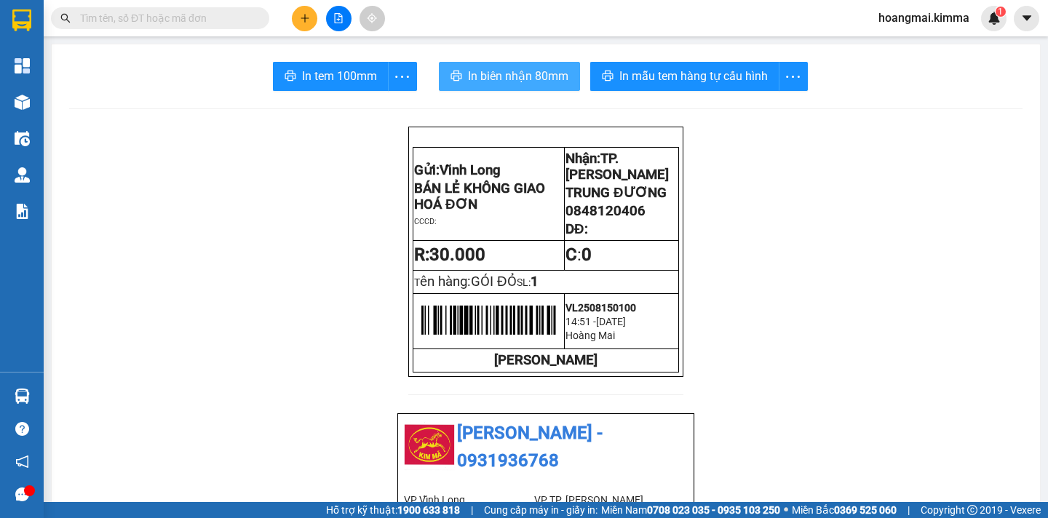
click at [544, 66] on button "In biên nhận 80mm" at bounding box center [509, 76] width 141 height 29
click at [542, 68] on span "In biên nhận 80mm" at bounding box center [518, 76] width 100 height 18
click at [498, 78] on span "In biên nhận 80mm" at bounding box center [518, 76] width 100 height 18
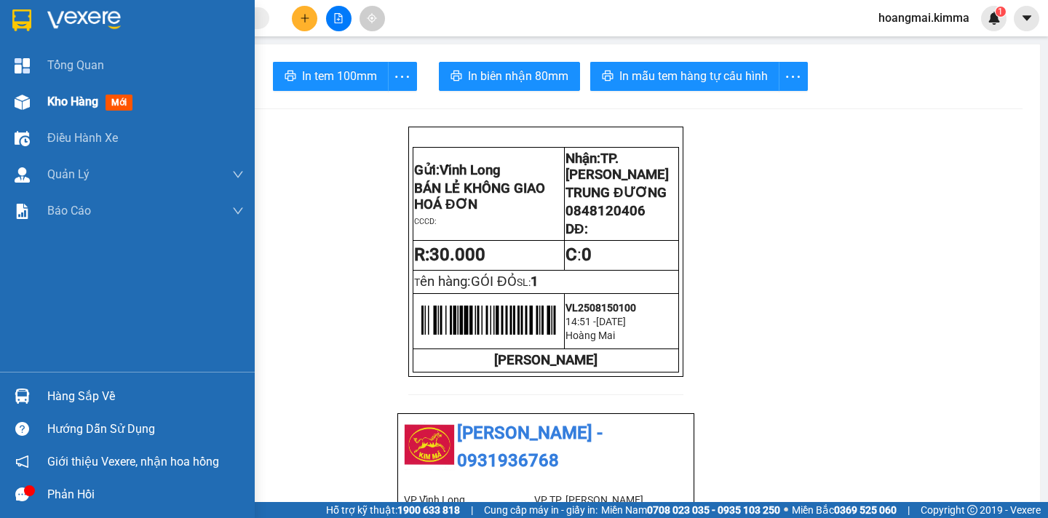
click at [68, 97] on span "Kho hàng" at bounding box center [72, 102] width 51 height 14
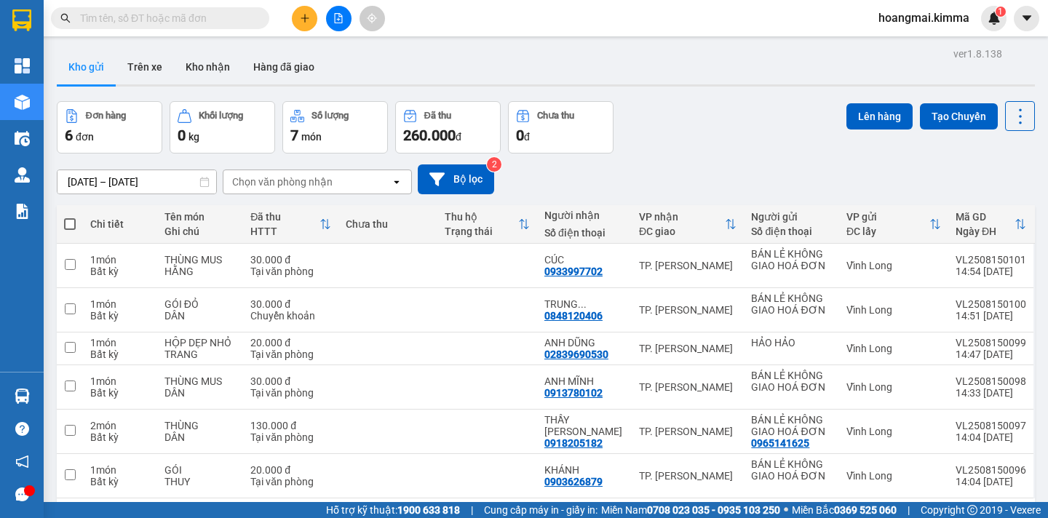
click at [67, 218] on span at bounding box center [70, 224] width 12 height 12
click at [70, 217] on input "checkbox" at bounding box center [70, 217] width 0 height 0
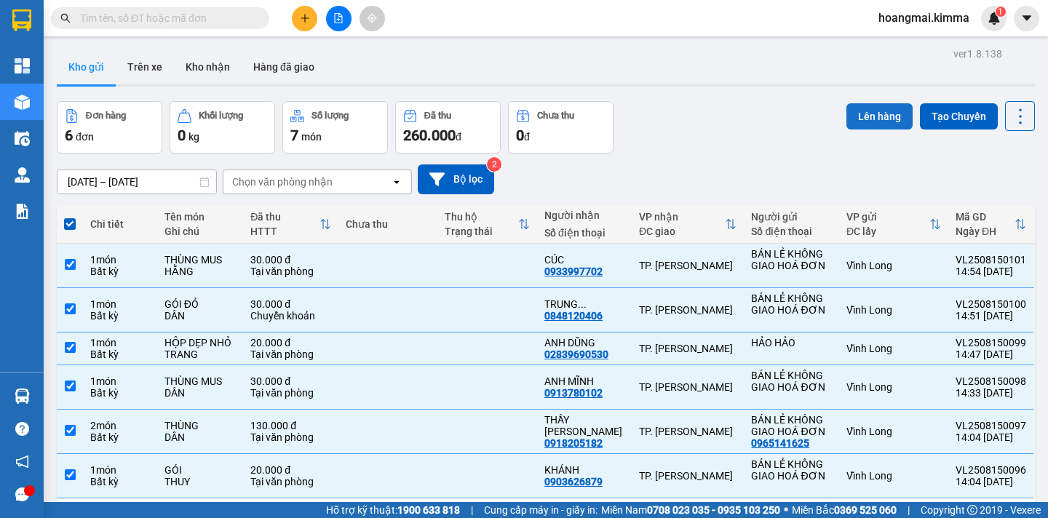
click at [866, 103] on button "Lên hàng" at bounding box center [879, 116] width 66 height 26
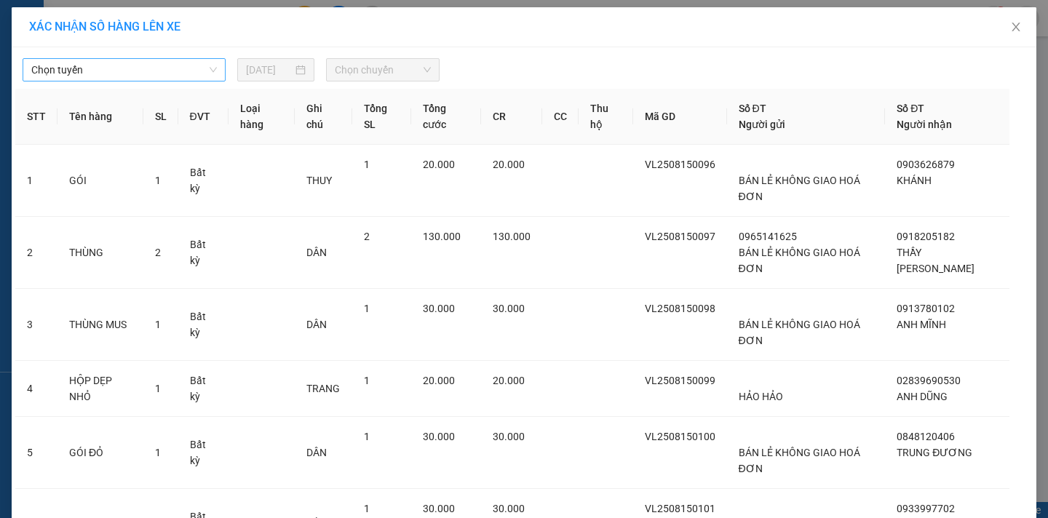
click at [110, 81] on div "Chọn tuyến" at bounding box center [124, 69] width 203 height 23
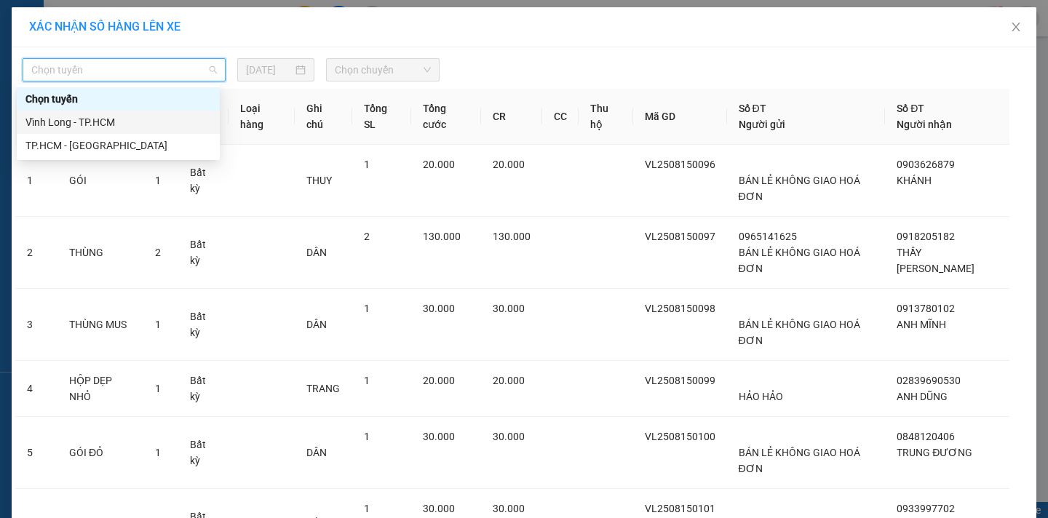
click at [94, 124] on div "Vĩnh Long - TP.HCM" at bounding box center [118, 122] width 186 height 16
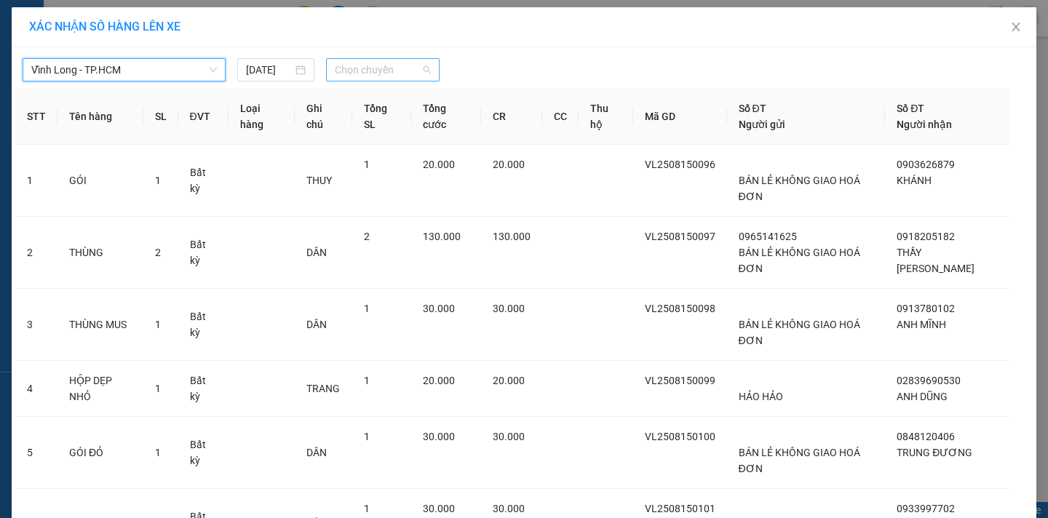
click at [335, 74] on span "Chọn chuyến" at bounding box center [383, 70] width 96 height 22
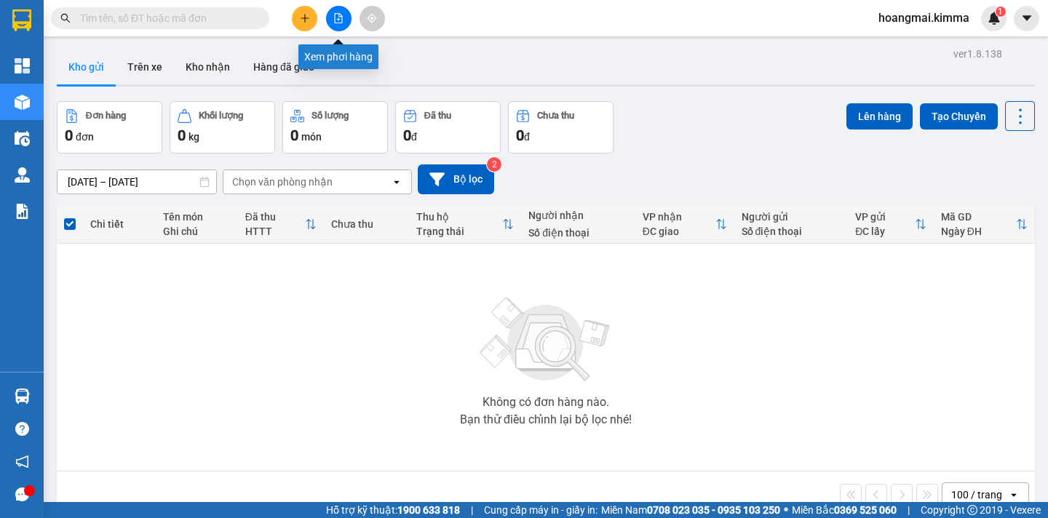
click at [334, 20] on icon "file-add" at bounding box center [338, 18] width 10 height 10
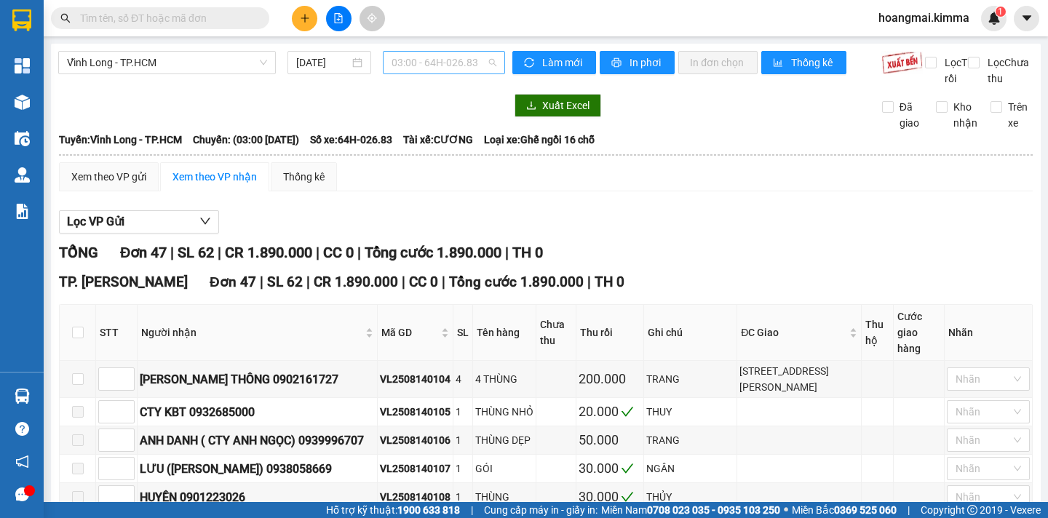
click at [402, 68] on span "03:00 - 64H-026.83" at bounding box center [443, 63] width 105 height 22
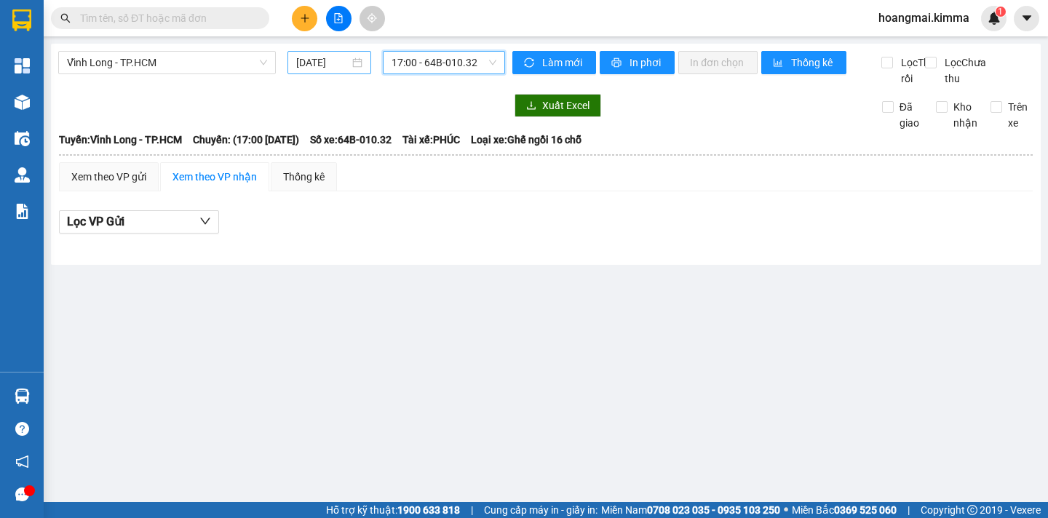
click at [324, 57] on input "[DATE]" at bounding box center [322, 63] width 53 height 16
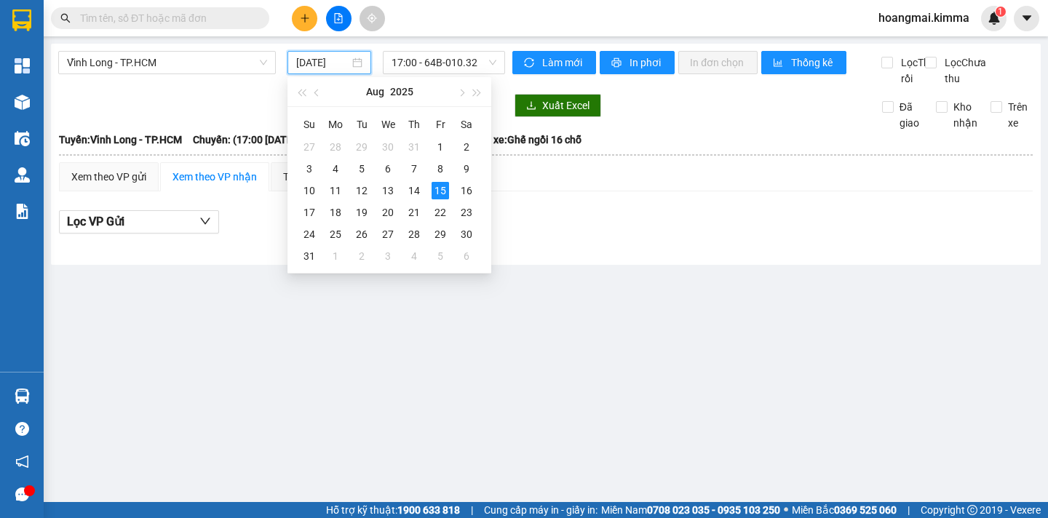
click at [423, 76] on div "Vĩnh Long - TP.HCM 15/08/2025 17:00 - 64B-010.32" at bounding box center [281, 69] width 447 height 36
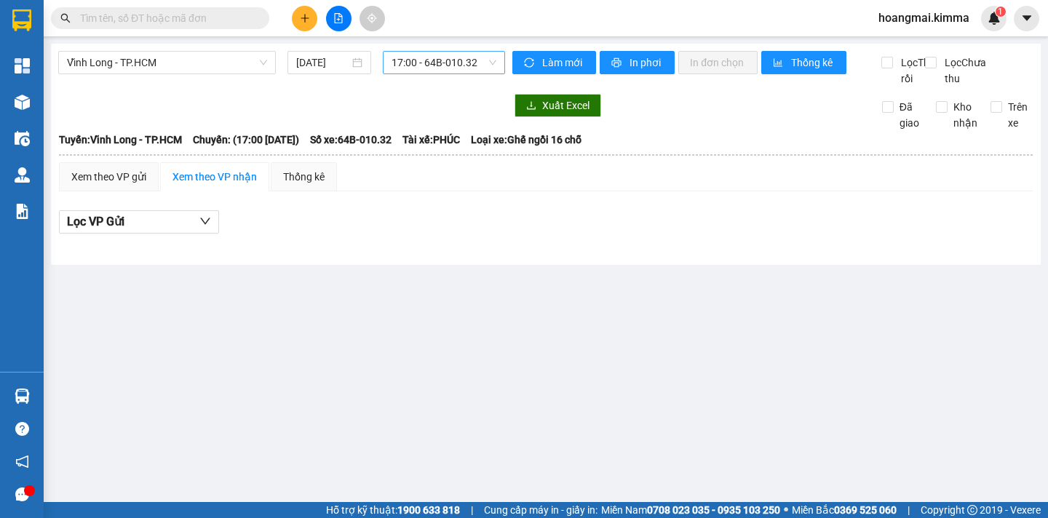
click at [402, 69] on span "17:00 - 64B-010.32" at bounding box center [443, 63] width 105 height 22
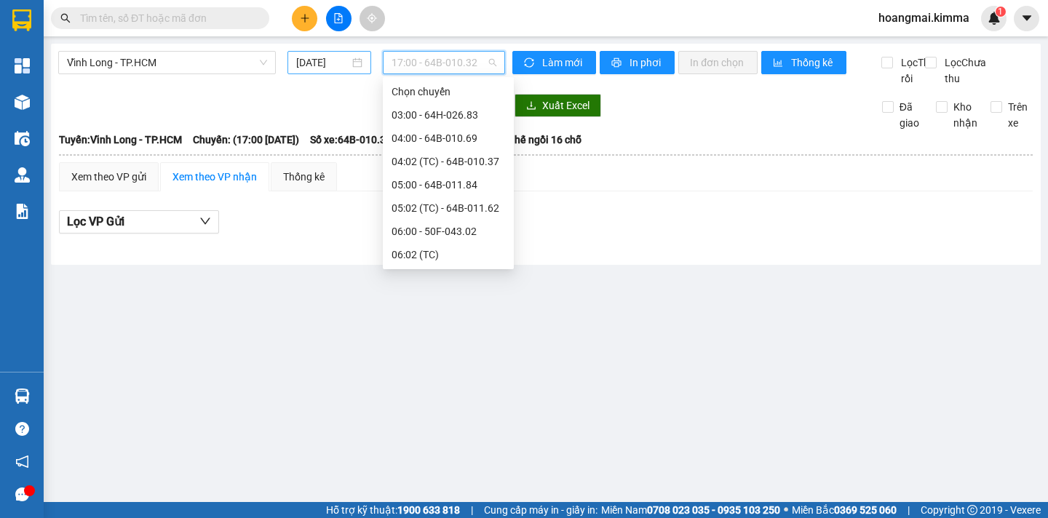
click at [338, 67] on input "[DATE]" at bounding box center [322, 63] width 53 height 16
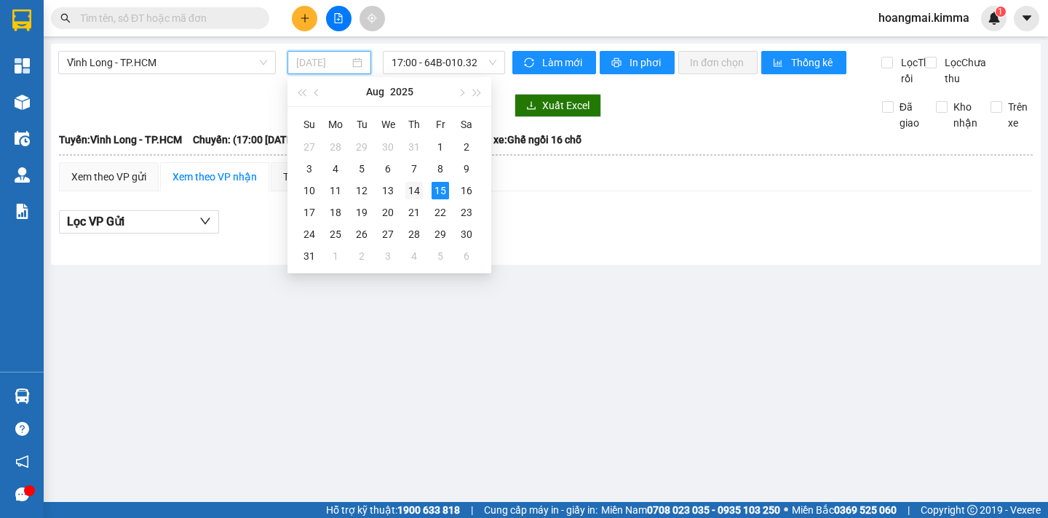
click at [411, 188] on div "14" at bounding box center [413, 190] width 17 height 17
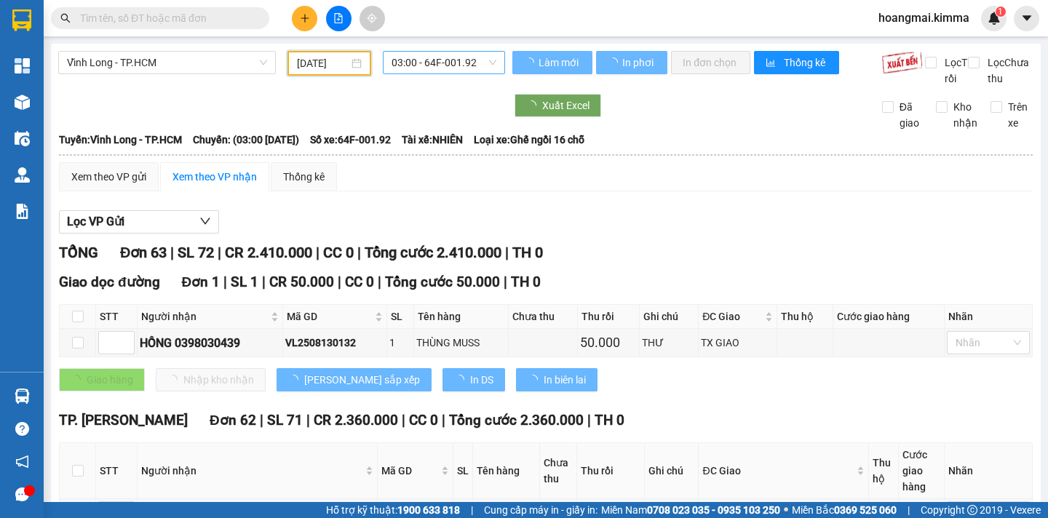
click at [426, 66] on span "03:00 - 64F-001.92" at bounding box center [443, 63] width 105 height 22
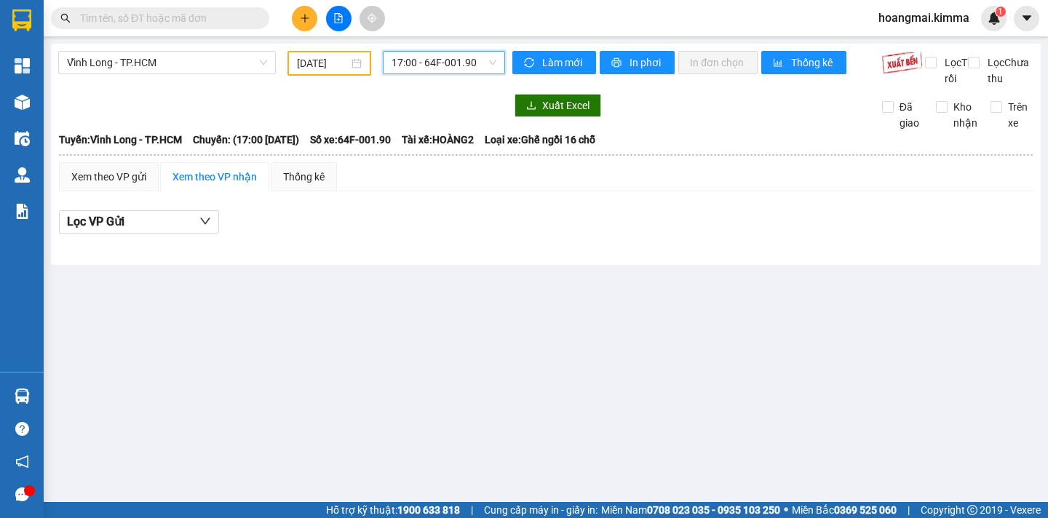
click at [322, 68] on input "14/08/2025" at bounding box center [323, 63] width 52 height 16
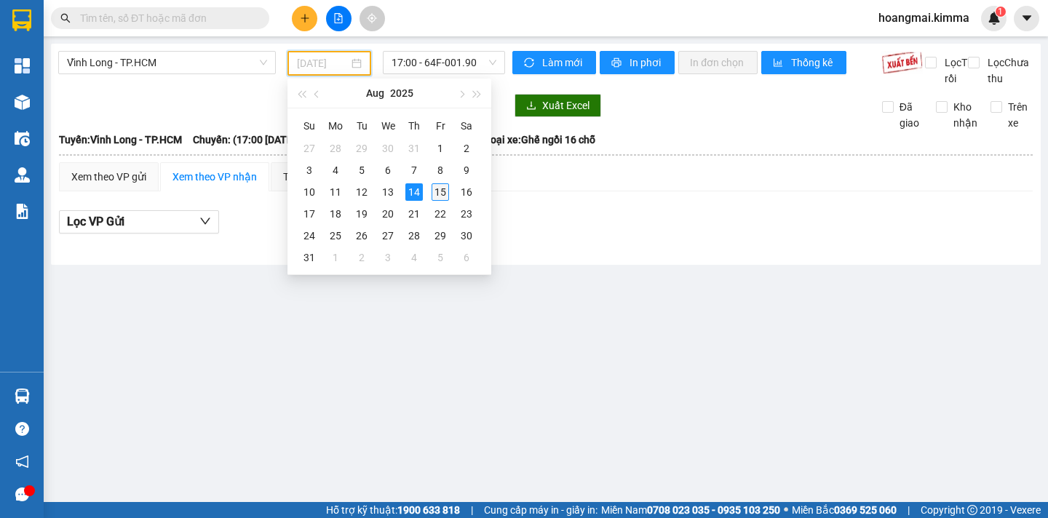
click at [443, 193] on div "15" at bounding box center [439, 191] width 17 height 17
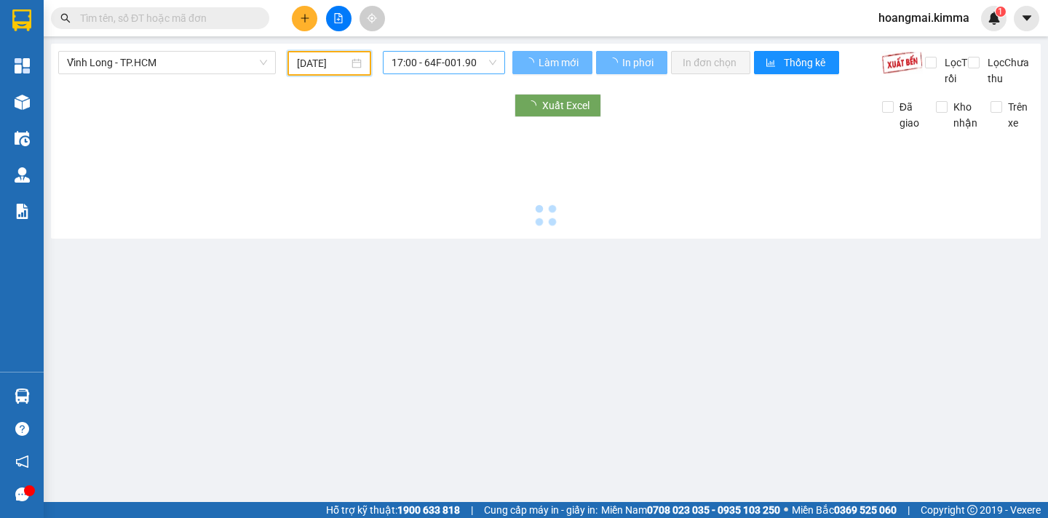
type input "[DATE]"
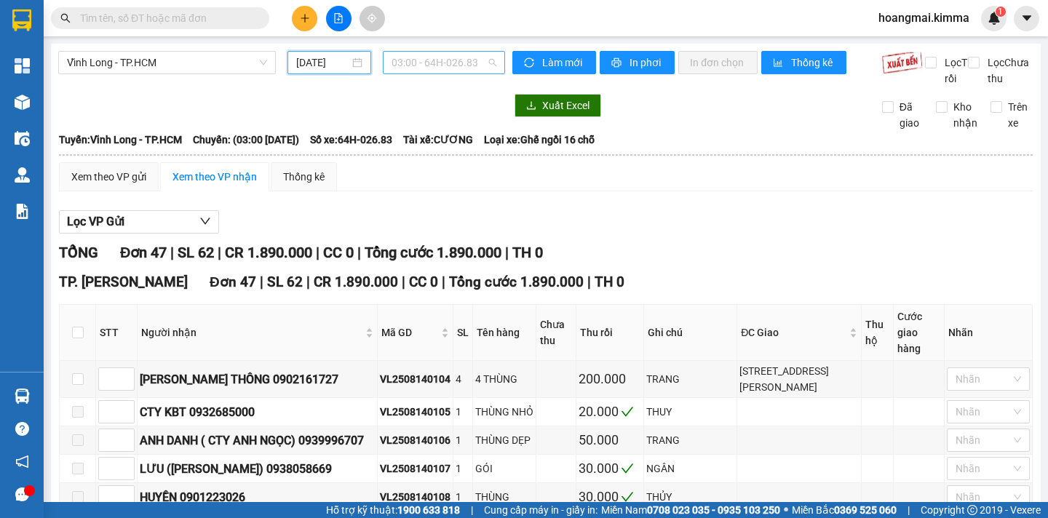
click at [437, 61] on span "03:00 - 64H-026.83" at bounding box center [443, 63] width 105 height 22
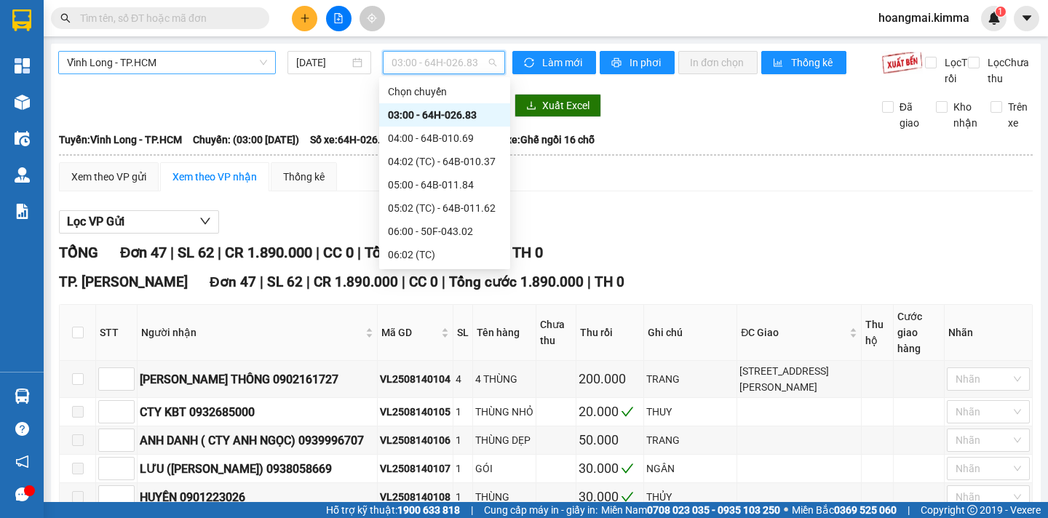
click at [168, 65] on span "Vĩnh Long - TP.HCM" at bounding box center [167, 63] width 200 height 22
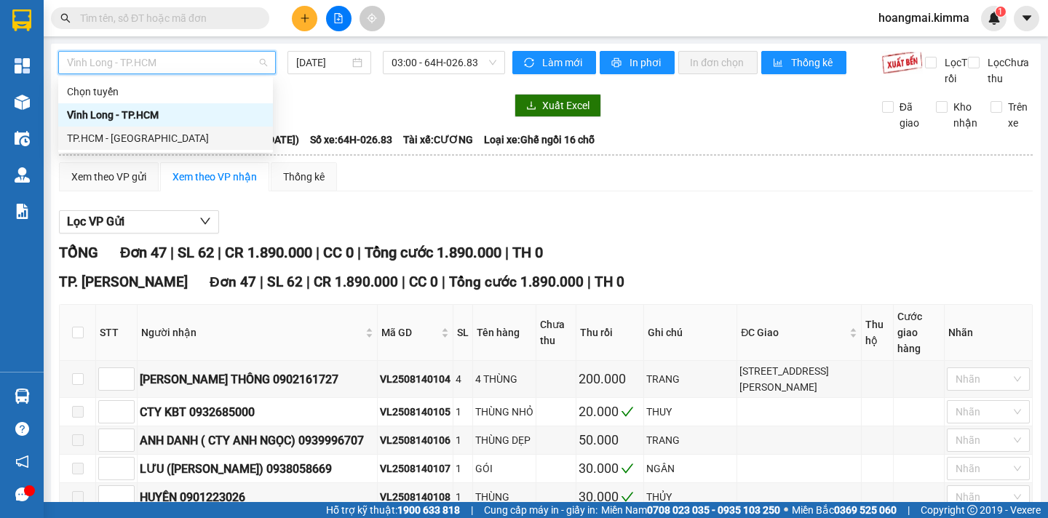
click at [148, 140] on div "TP.HCM - Vĩnh Long" at bounding box center [165, 138] width 197 height 16
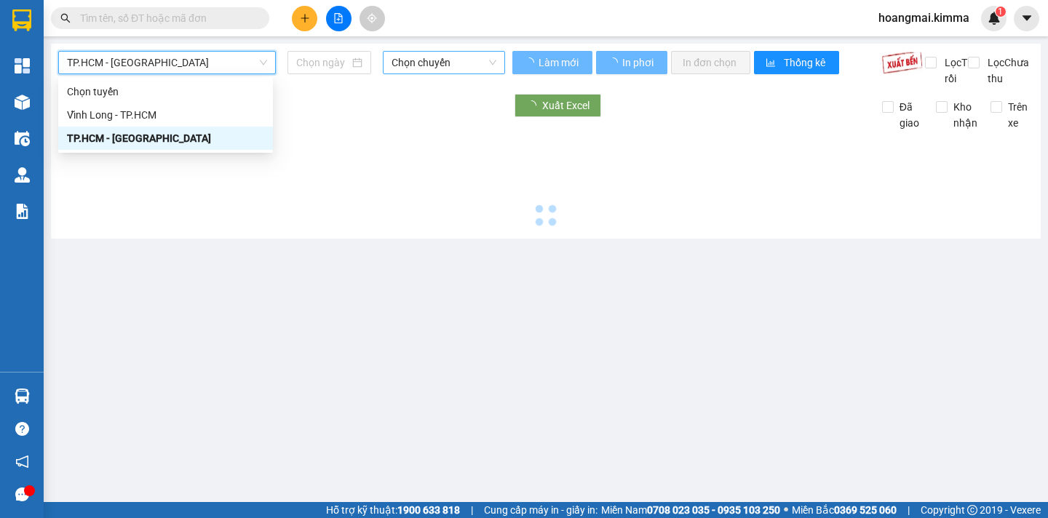
type input "[DATE]"
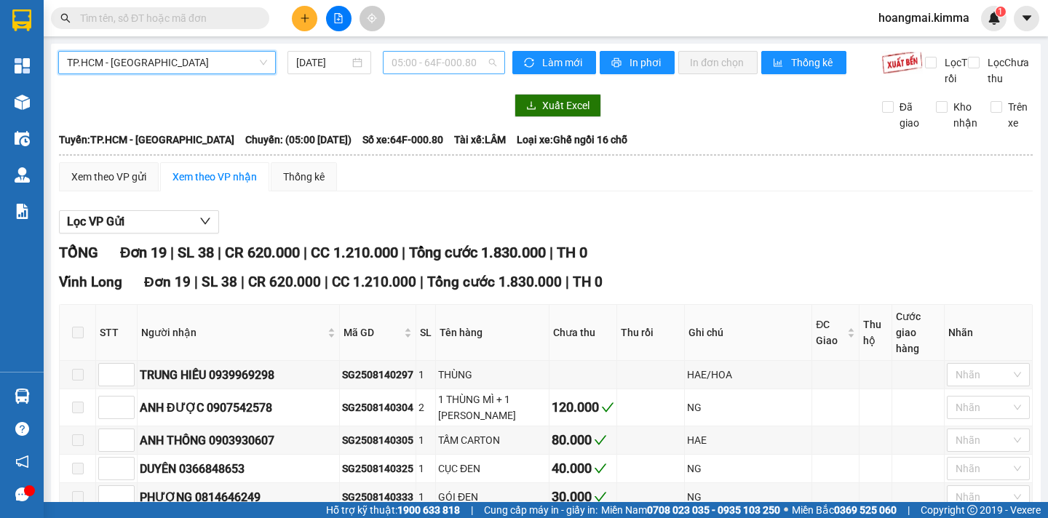
click at [418, 66] on span "05:00 - 64F-000.80" at bounding box center [443, 63] width 105 height 22
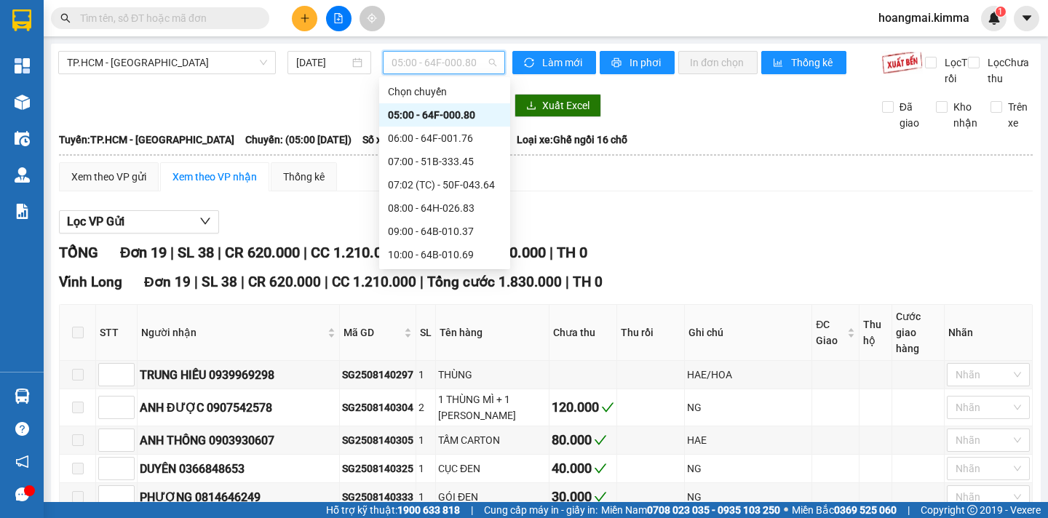
click at [446, 340] on div "12:00 - 64F-001.90" at bounding box center [445, 348] width 114 height 16
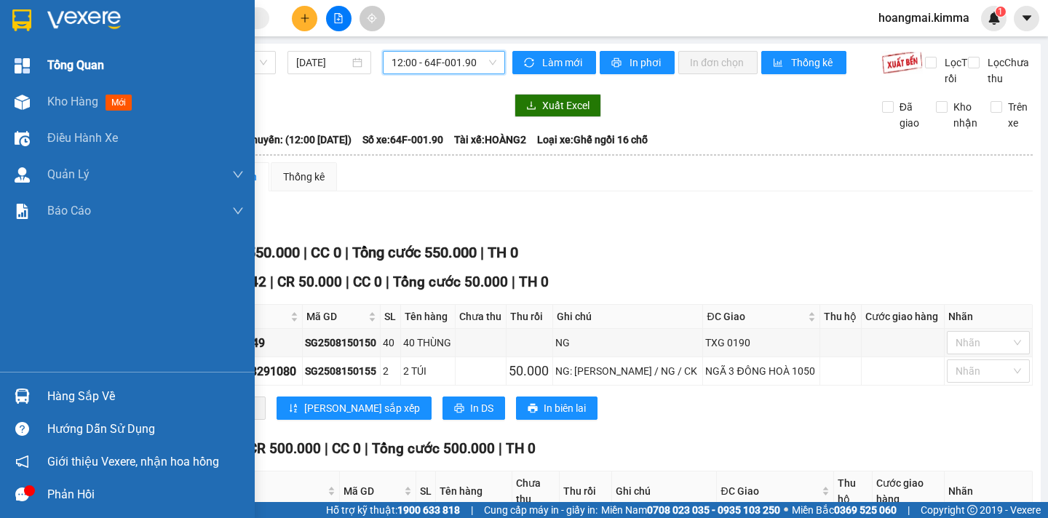
click at [66, 60] on span "Tổng Quan" at bounding box center [75, 65] width 57 height 18
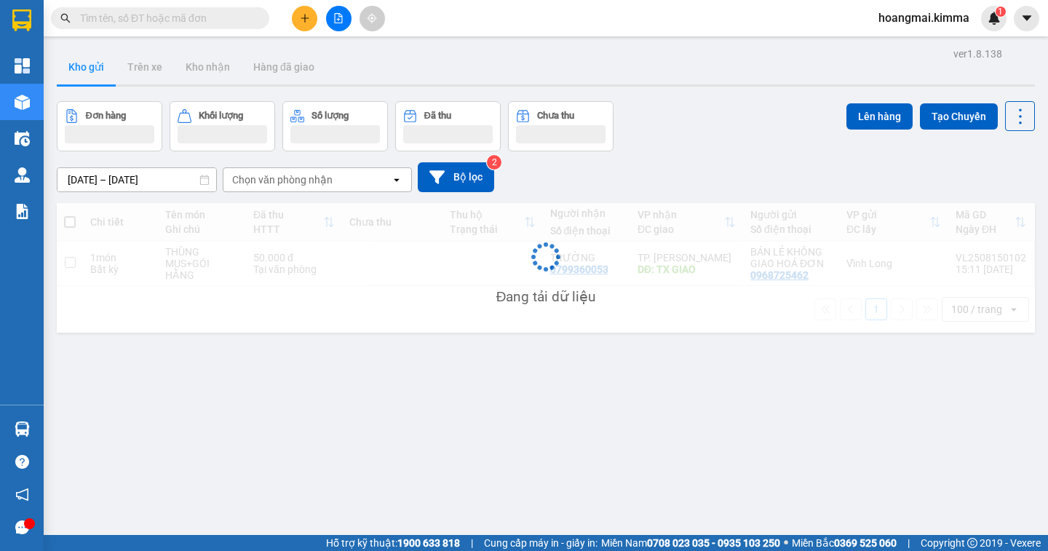
click at [101, 29] on div "Kết quả tìm kiếm ( 0 ) Bộ lọc Ngày tạo đơn gần nhất No Data" at bounding box center [142, 18] width 284 height 25
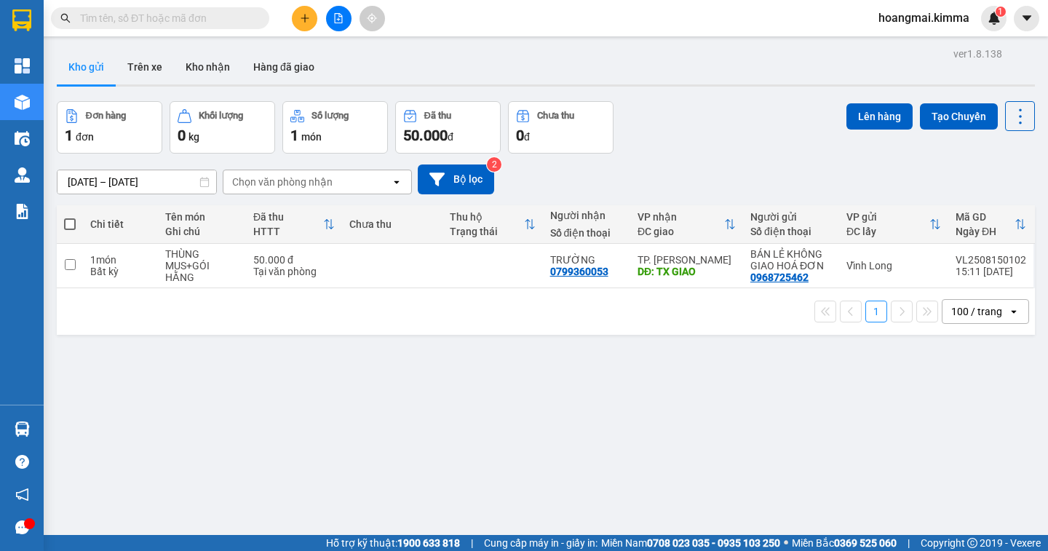
click at [95, 16] on input "text" at bounding box center [166, 18] width 172 height 16
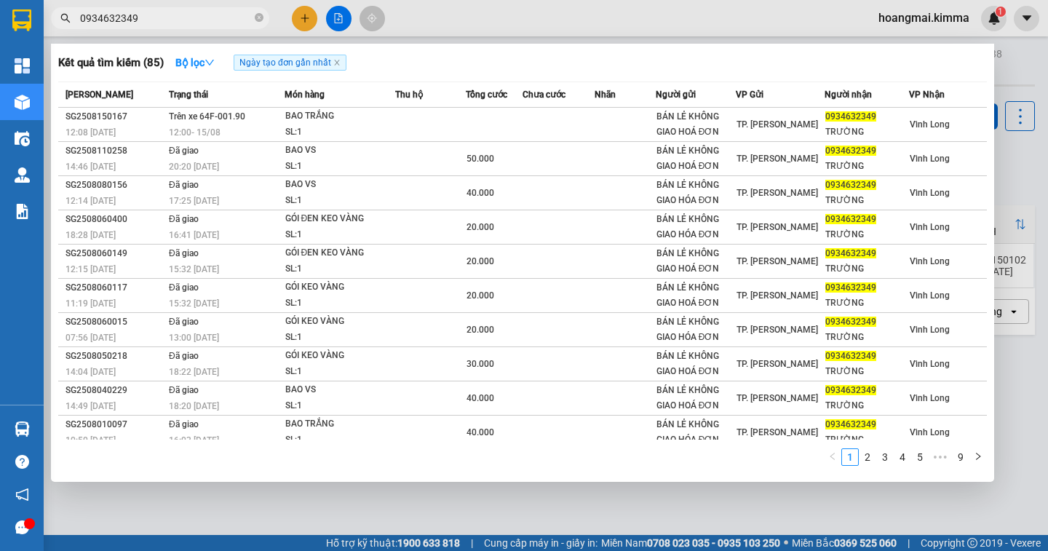
type input "0934632349"
click at [309, 25] on div at bounding box center [524, 275] width 1048 height 551
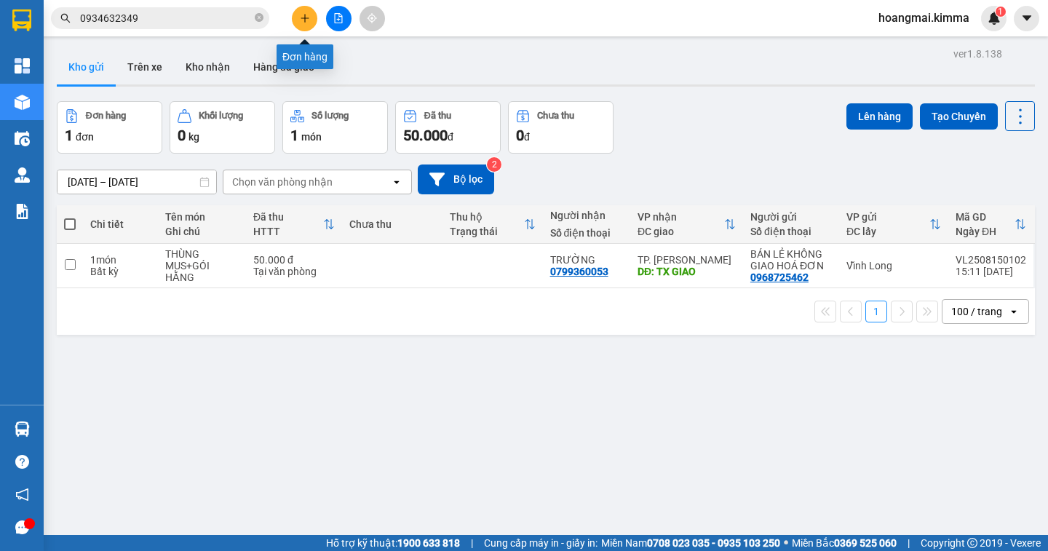
click at [300, 23] on icon "plus" at bounding box center [305, 18] width 10 height 10
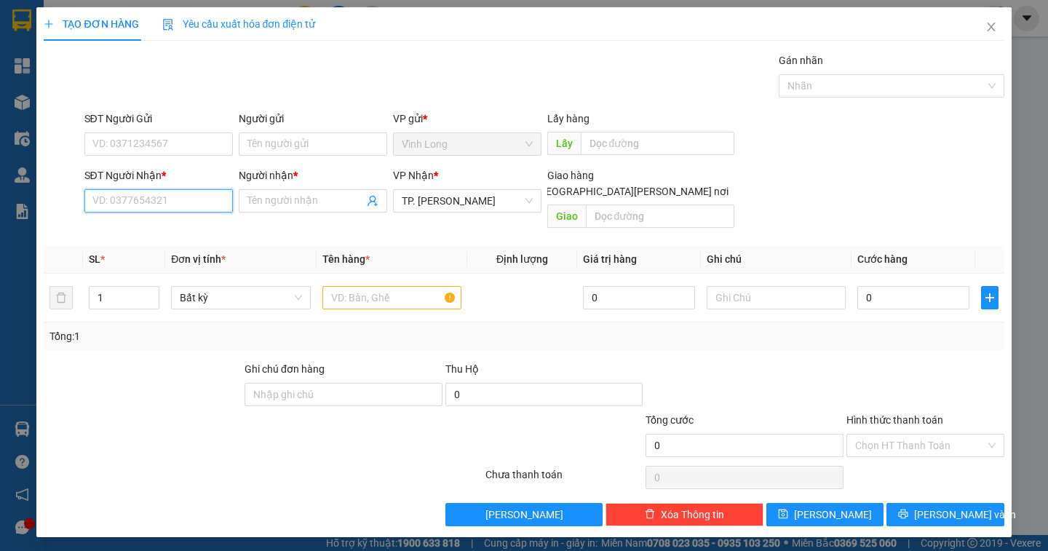
click at [124, 206] on input "SĐT Người Nhận *" at bounding box center [158, 200] width 148 height 23
type input "0984900449"
click at [177, 237] on div "0984900449 - ĐIỀN" at bounding box center [158, 230] width 131 height 16
type input "ĐIỀN"
type input "0984900449"
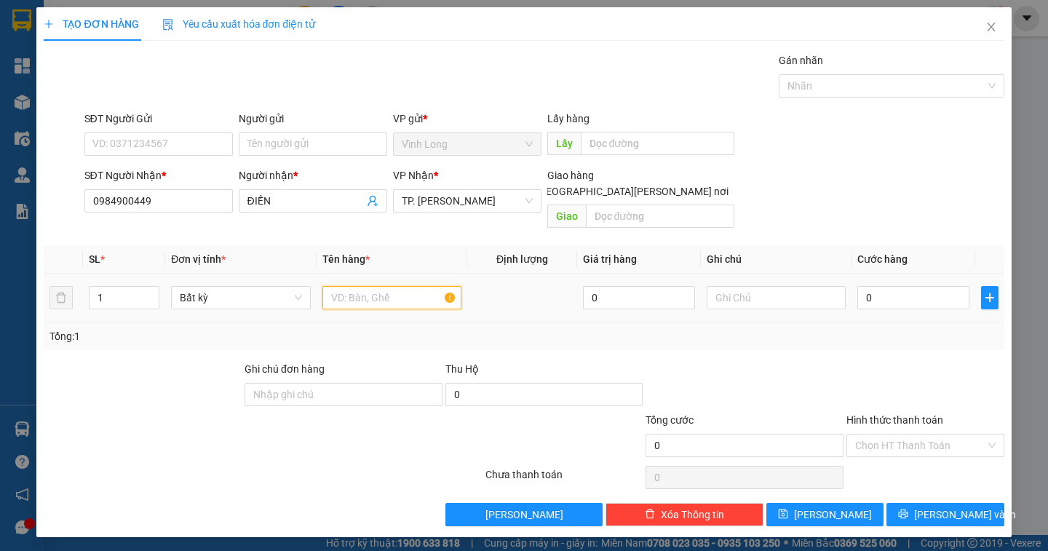
click at [380, 286] on input "text" at bounding box center [391, 297] width 139 height 23
type input "THÙNG MUS"
type input "DÂN"
type input "3"
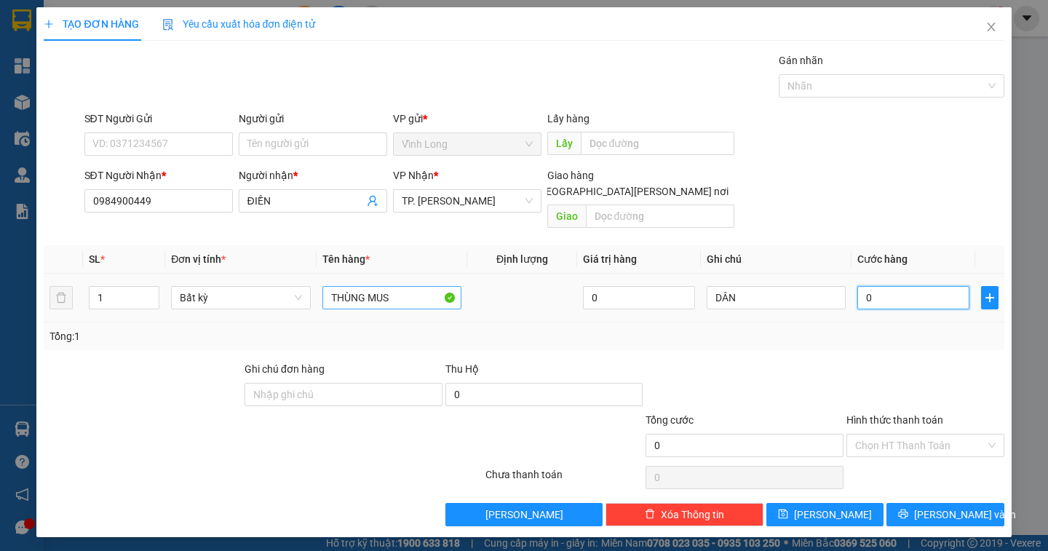
type input "3"
type input "30"
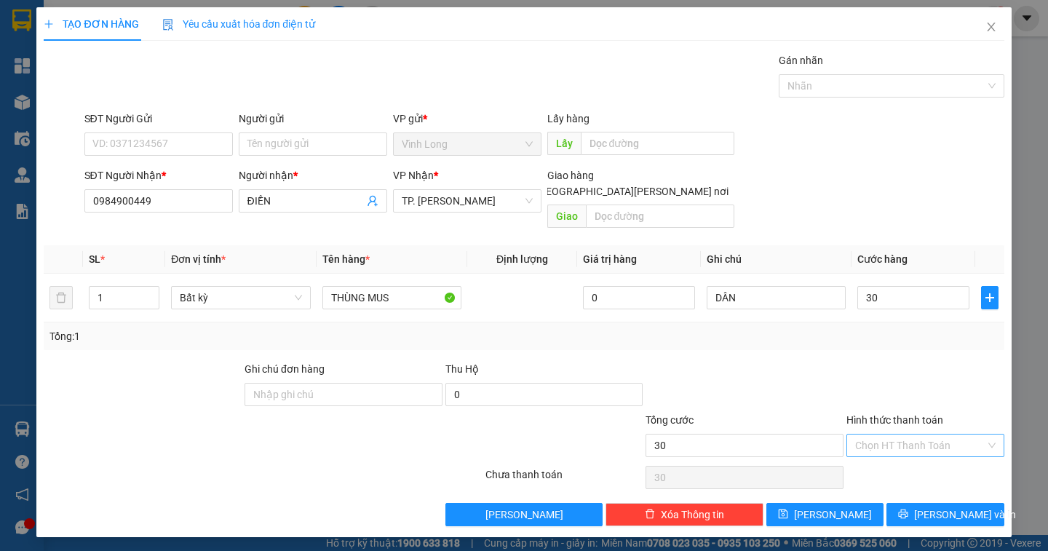
type input "30.000"
click at [908, 434] on input "Hình thức thanh toán" at bounding box center [920, 445] width 130 height 22
click at [903, 455] on div "Tại văn phòng" at bounding box center [925, 458] width 140 height 16
type input "0"
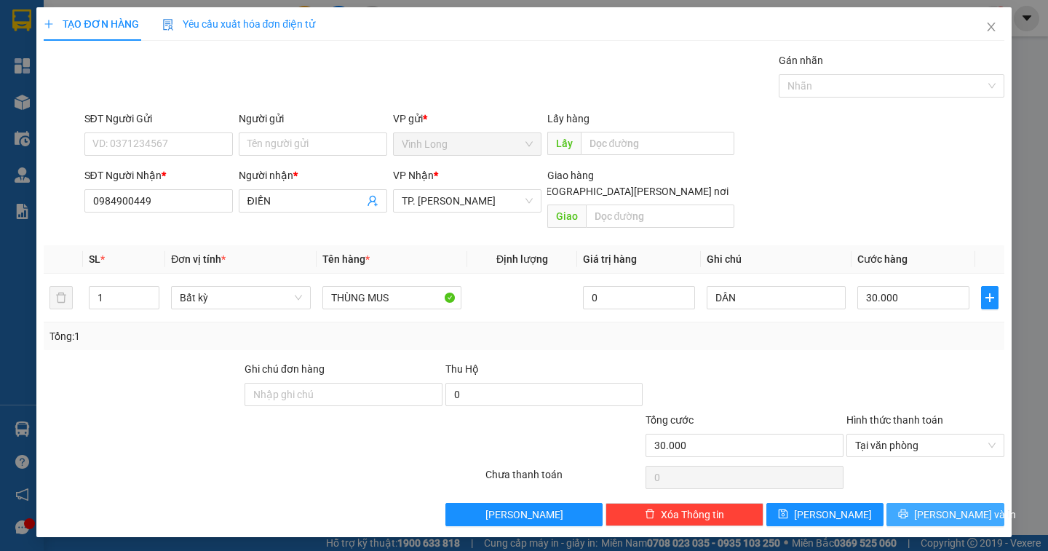
click at [947, 506] on span "Lưu và In" at bounding box center [965, 514] width 102 height 16
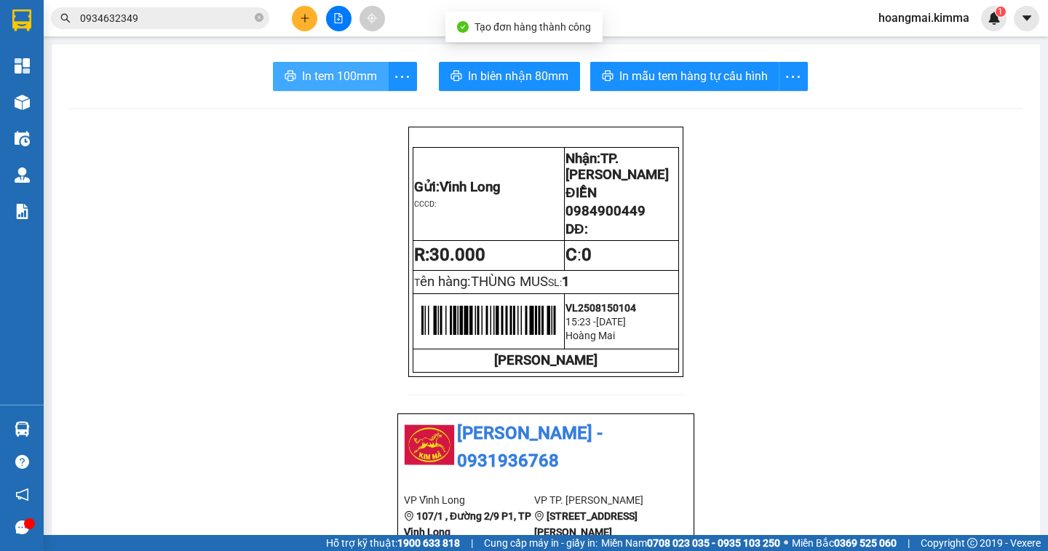
click at [314, 79] on span "In tem 100mm" at bounding box center [339, 76] width 75 height 18
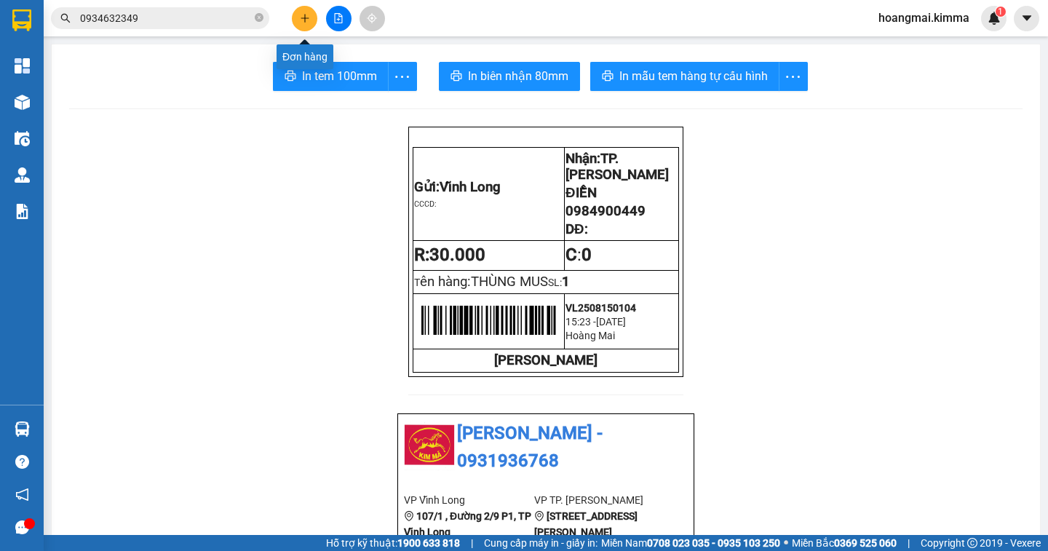
click at [303, 22] on icon "plus" at bounding box center [305, 18] width 10 height 10
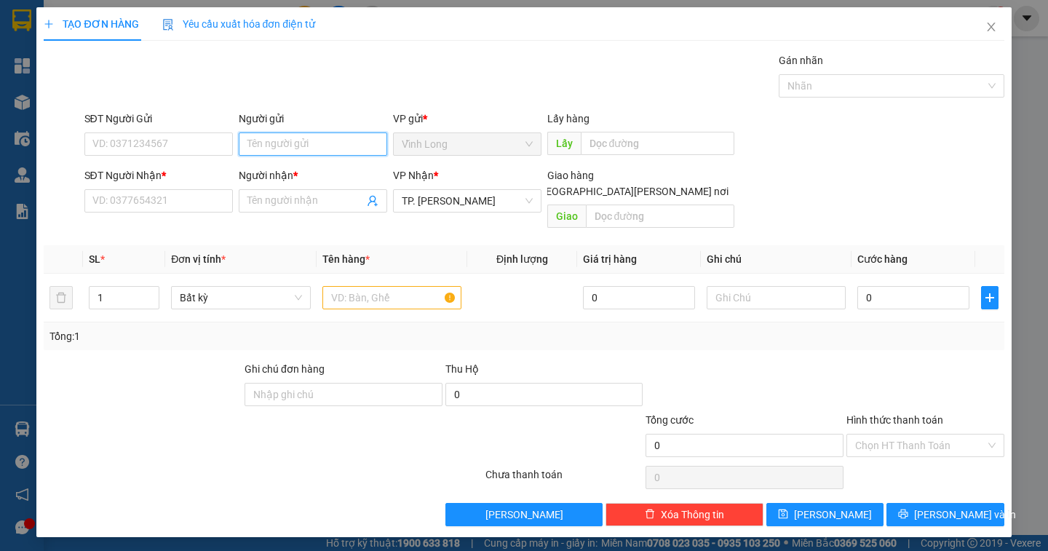
click at [259, 137] on input "Người gửi" at bounding box center [313, 143] width 148 height 23
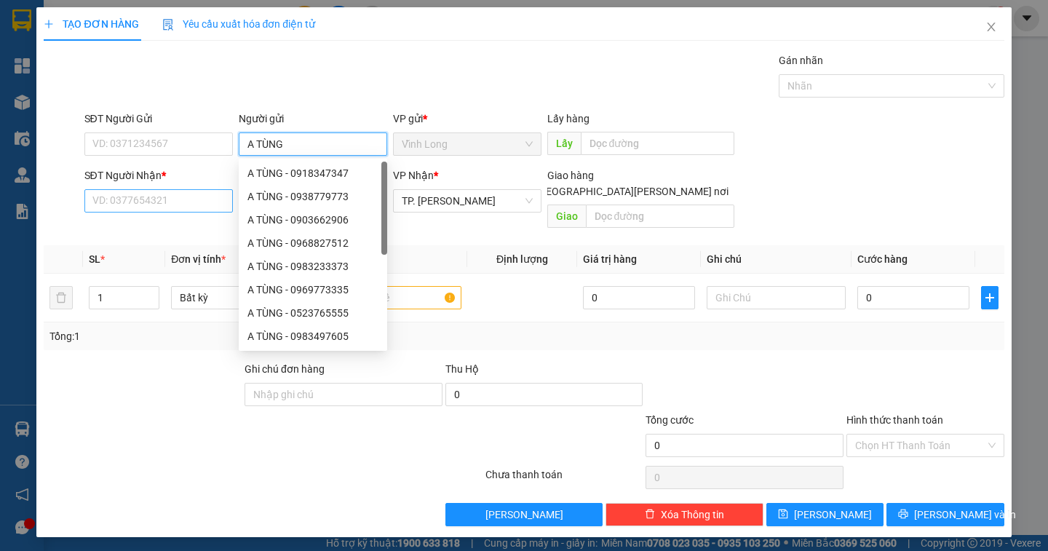
type input "A TÙNG"
click at [98, 204] on input "SĐT Người Nhận *" at bounding box center [158, 200] width 148 height 23
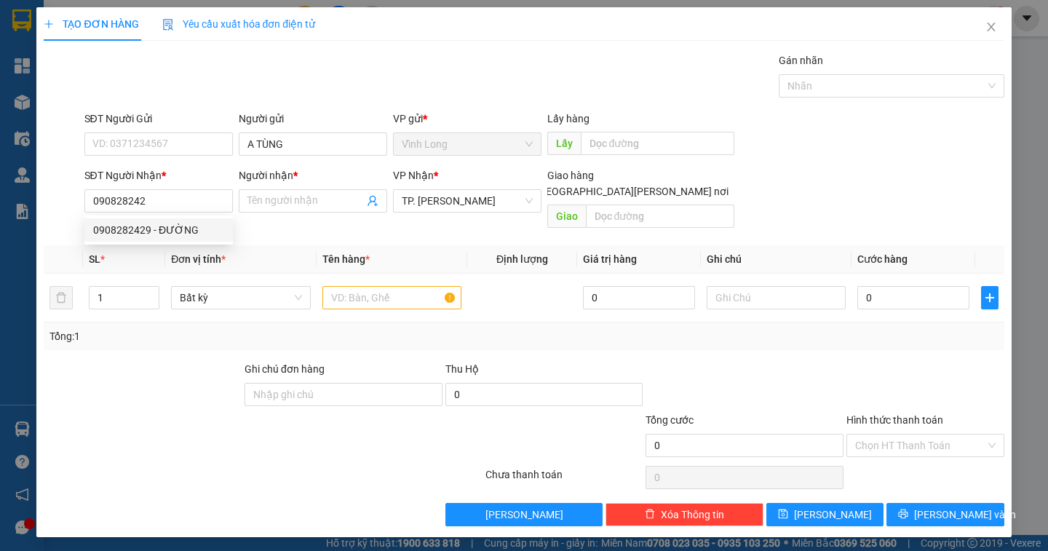
click at [156, 217] on div "0908282429 0908282429 - ĐƯỜNG" at bounding box center [158, 229] width 148 height 29
click at [160, 204] on input "090828242" at bounding box center [158, 200] width 148 height 23
click at [147, 231] on div "0908282429 - ĐƯỜNG" at bounding box center [158, 230] width 131 height 16
type input "0908282429"
type input "ĐƯỜNG"
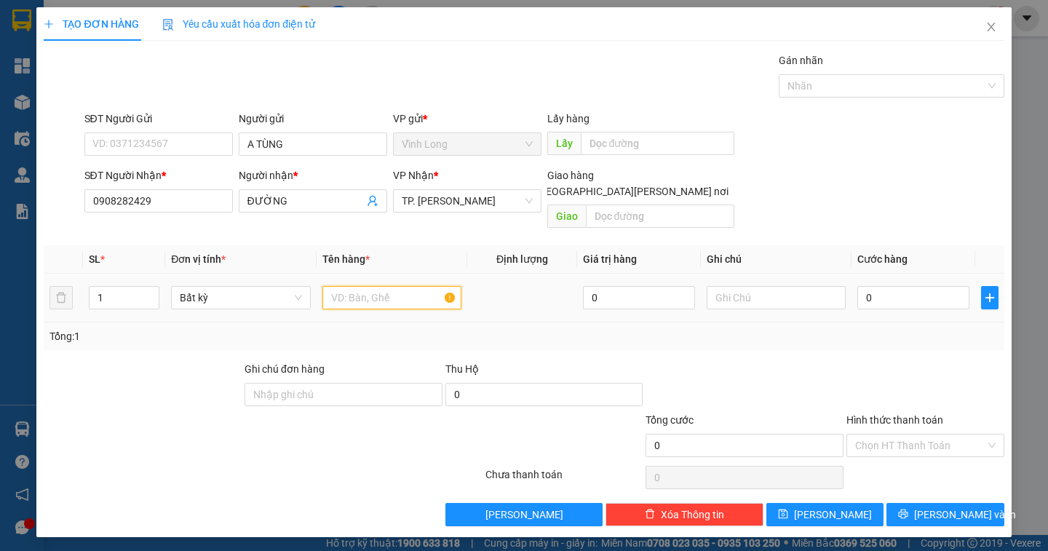
click at [375, 290] on input "text" at bounding box center [391, 297] width 139 height 23
type input "GÓI NP"
type input "DÂN"
type input "4"
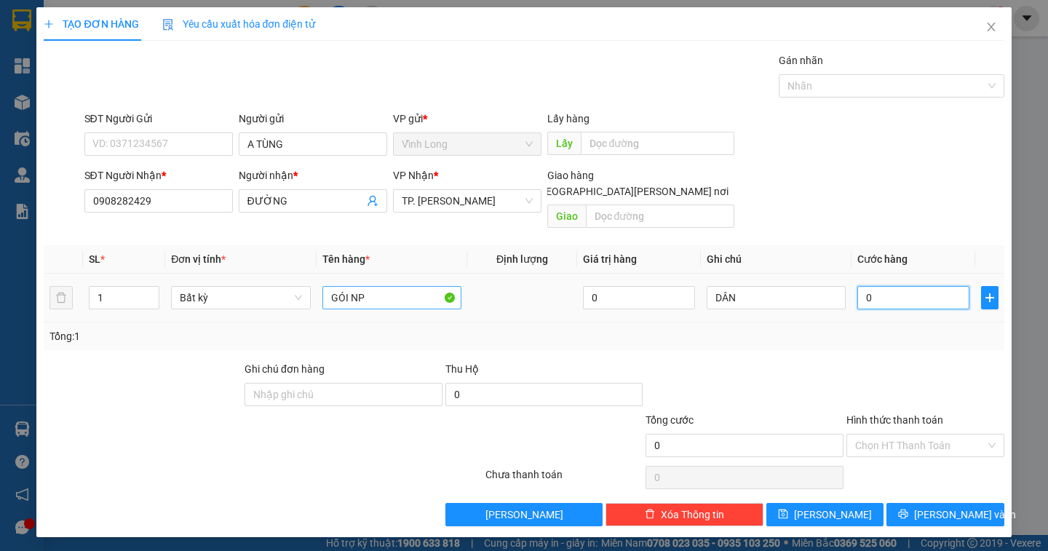
type input "4"
type input "40"
click at [906, 434] on div "Chọn HT Thanh Toán" at bounding box center [925, 445] width 158 height 23
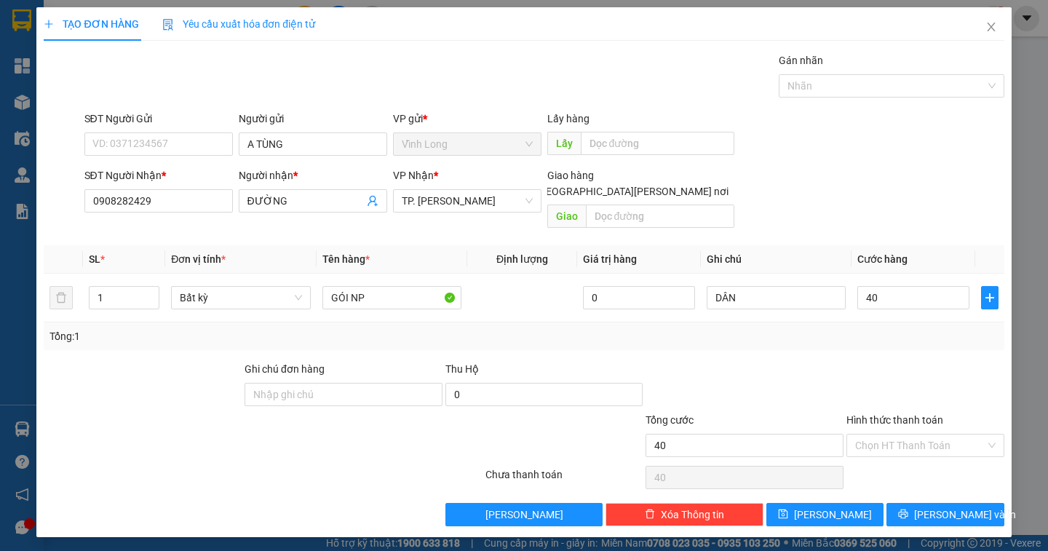
type input "40.000"
click at [908, 450] on div "Tại văn phòng" at bounding box center [925, 458] width 140 height 16
type input "0"
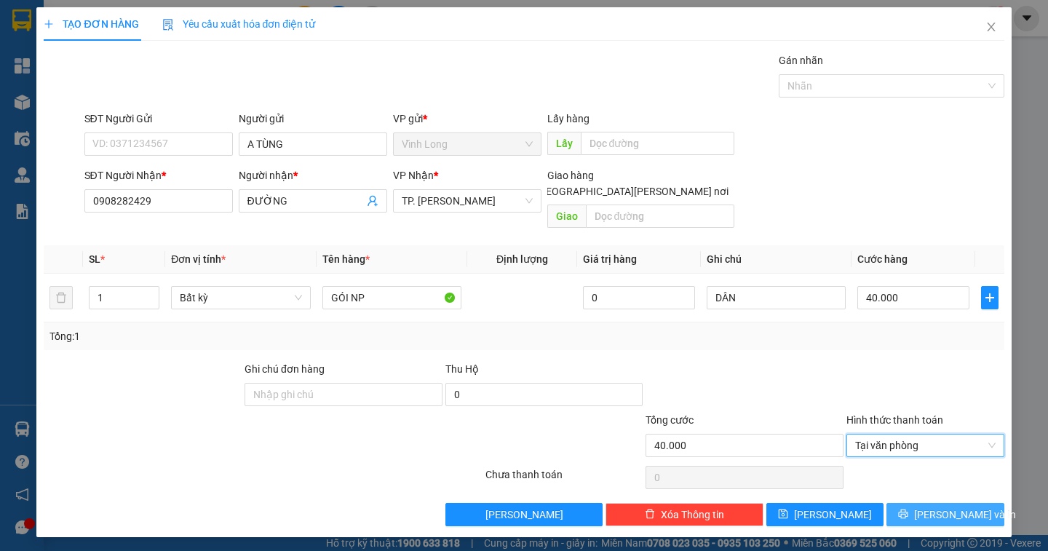
click at [952, 506] on span "Lưu và In" at bounding box center [965, 514] width 102 height 16
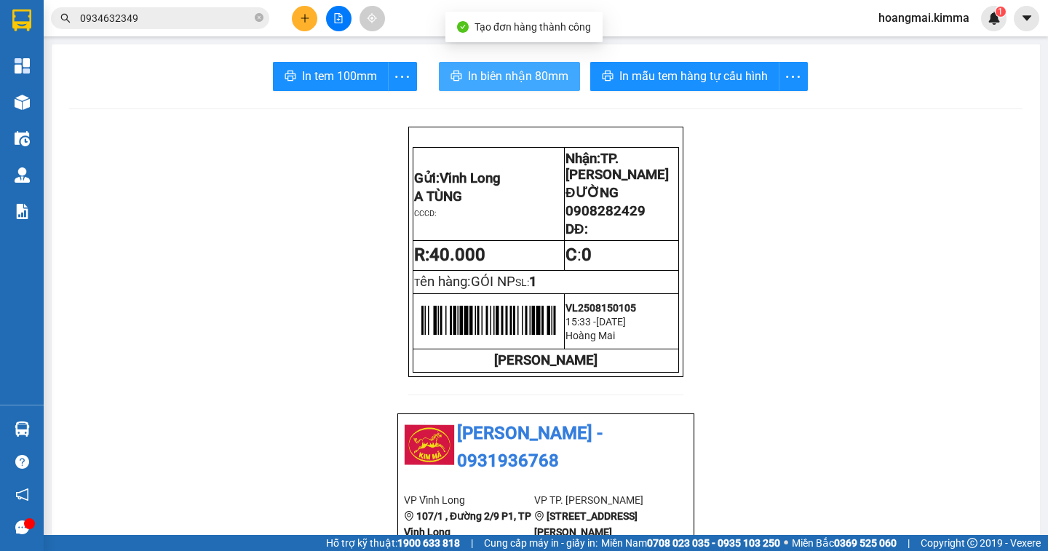
click at [493, 84] on span "In biên nhận 80mm" at bounding box center [518, 76] width 100 height 18
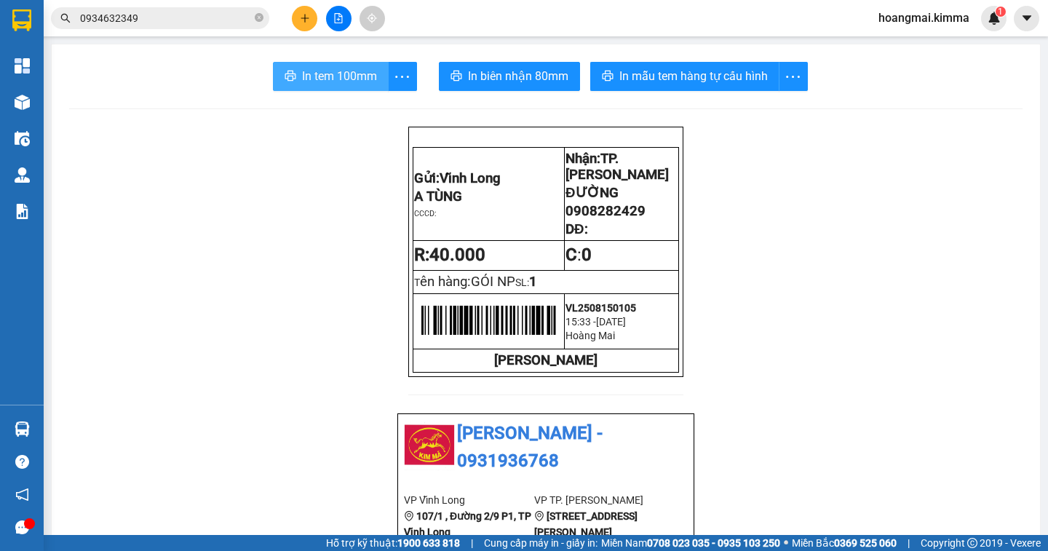
click at [302, 80] on span "In tem 100mm" at bounding box center [339, 76] width 75 height 18
click at [260, 20] on icon "close-circle" at bounding box center [259, 17] width 9 height 9
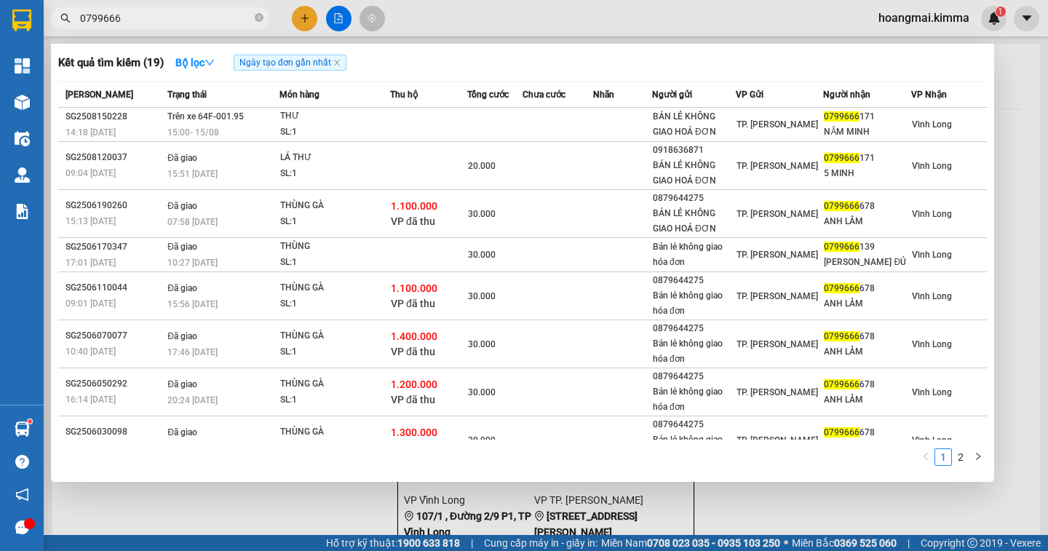
type input "0799666"
click at [260, 19] on icon "close-circle" at bounding box center [259, 17] width 9 height 9
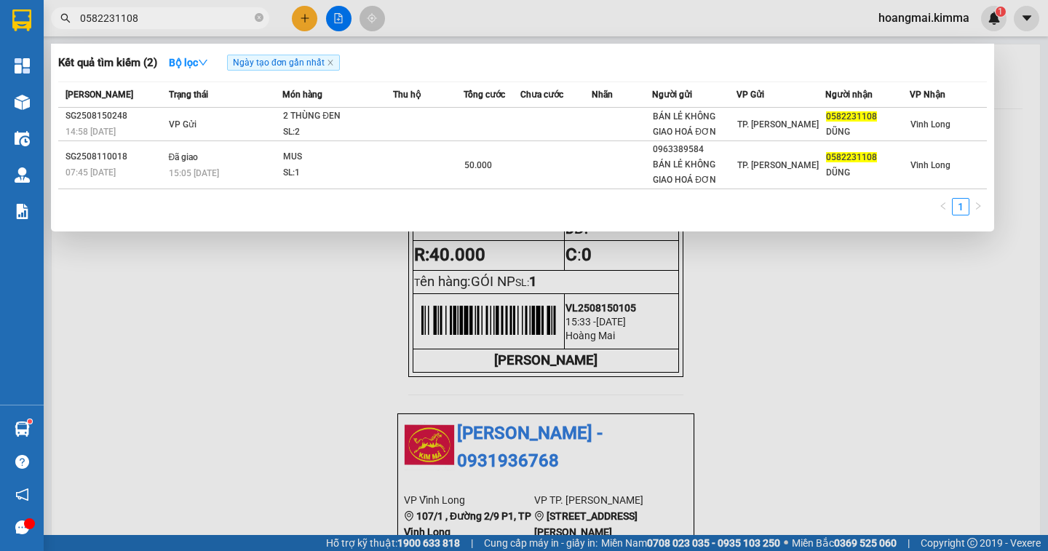
type input "0582231108"
